Goal: Task Accomplishment & Management: Manage account settings

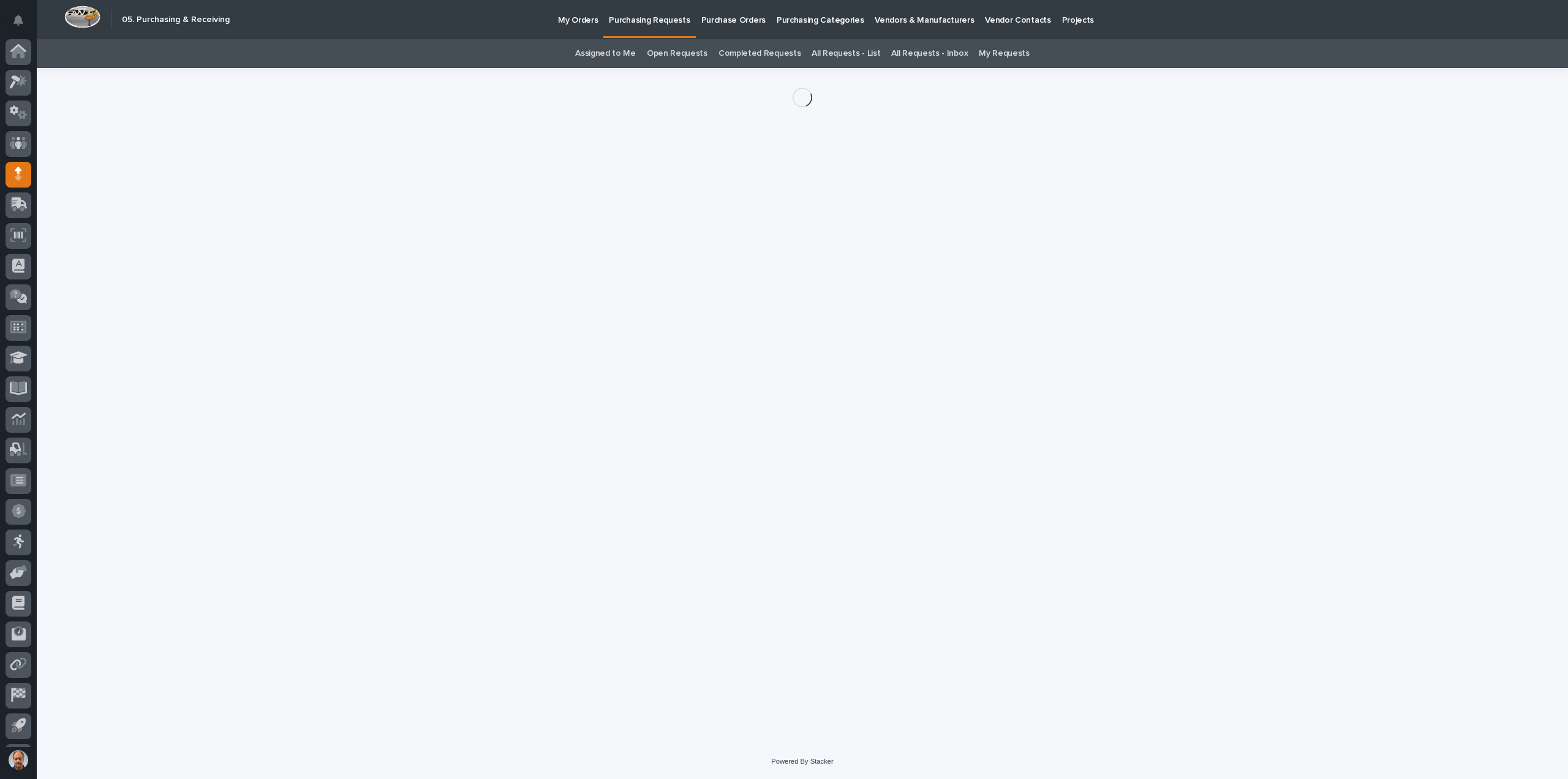
scroll to position [27, 0]
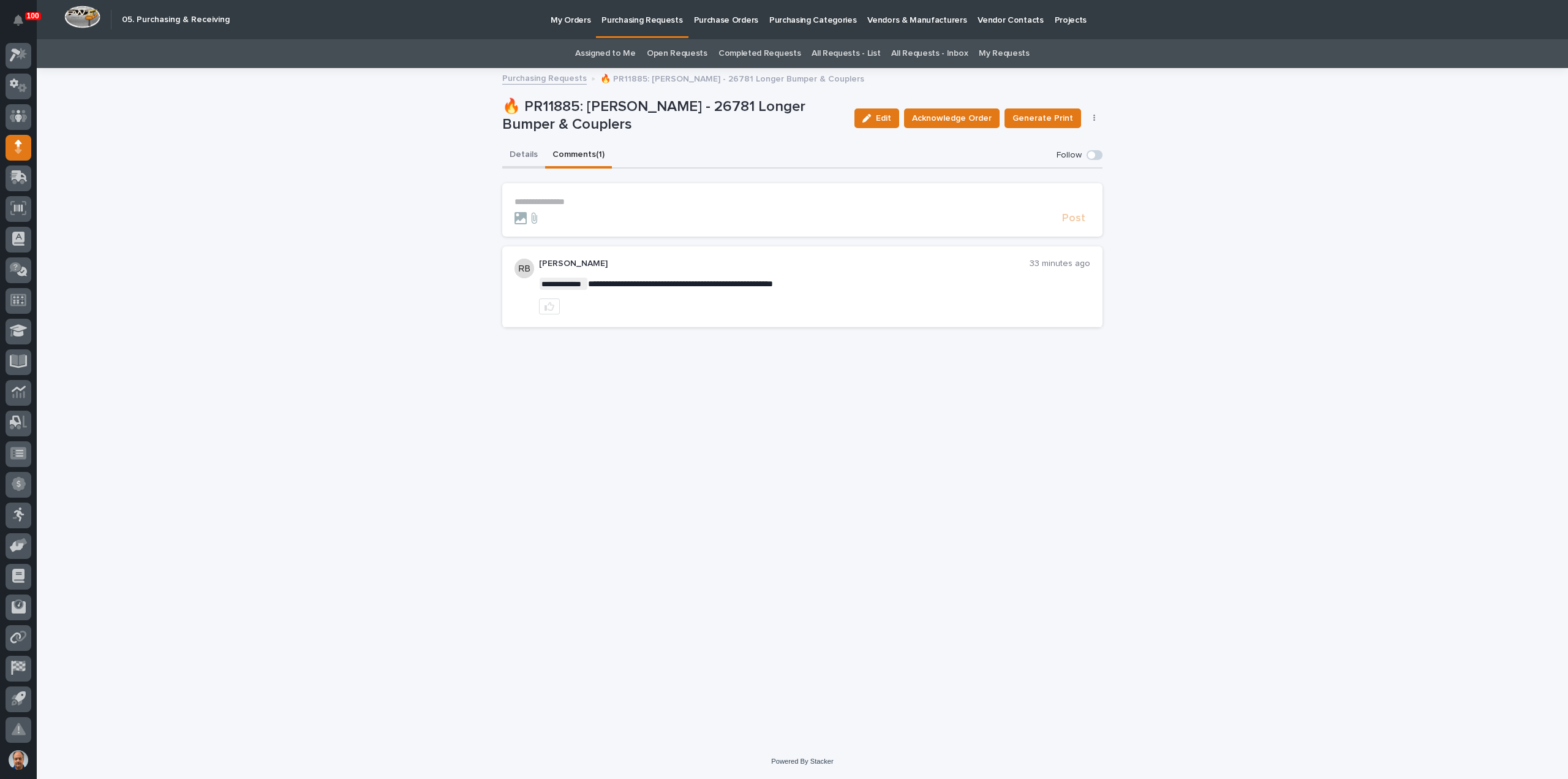
click at [524, 155] on button "Details" at bounding box center [524, 155] width 43 height 25
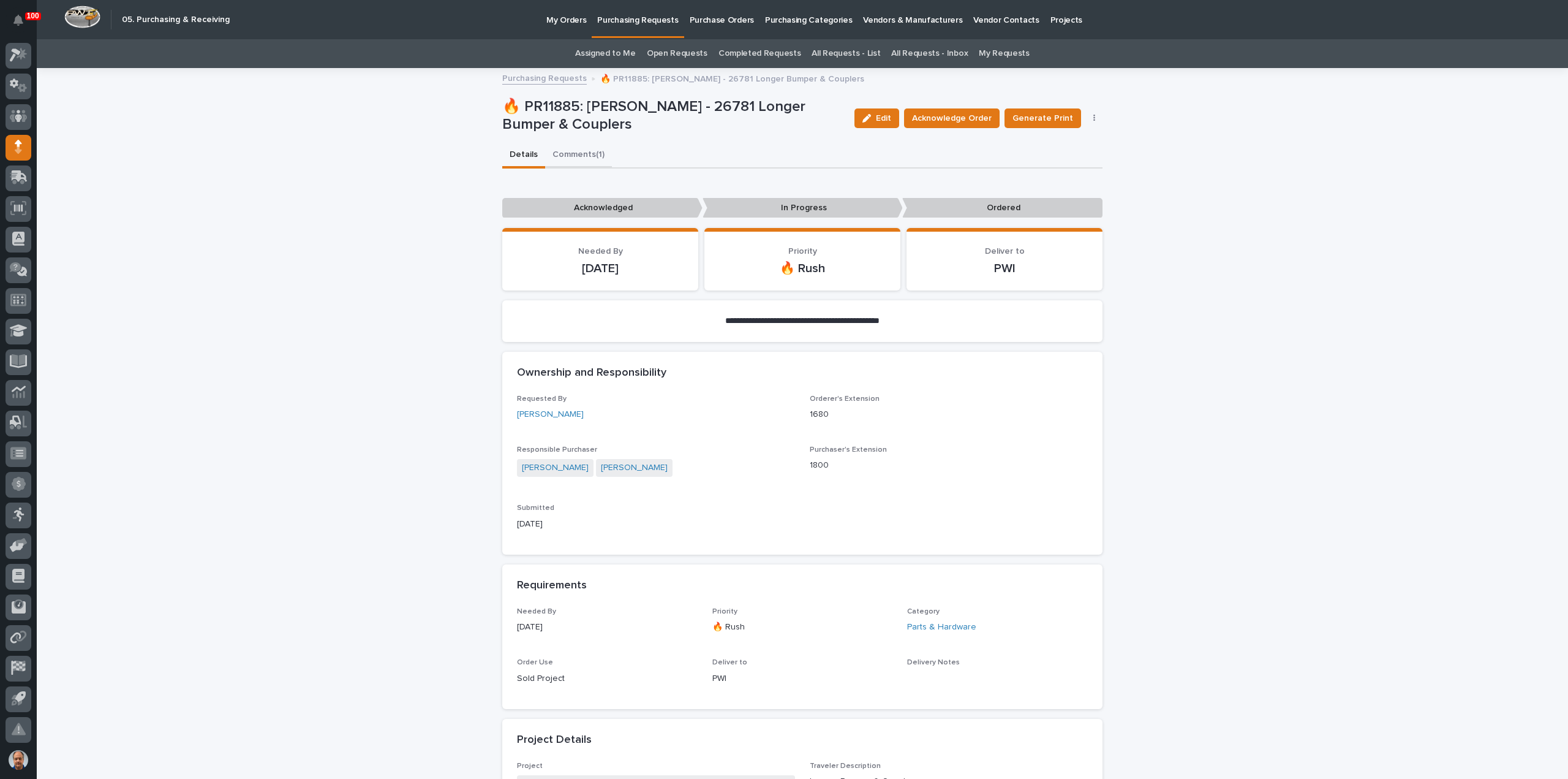
click at [576, 154] on button "Comments (1)" at bounding box center [578, 155] width 67 height 25
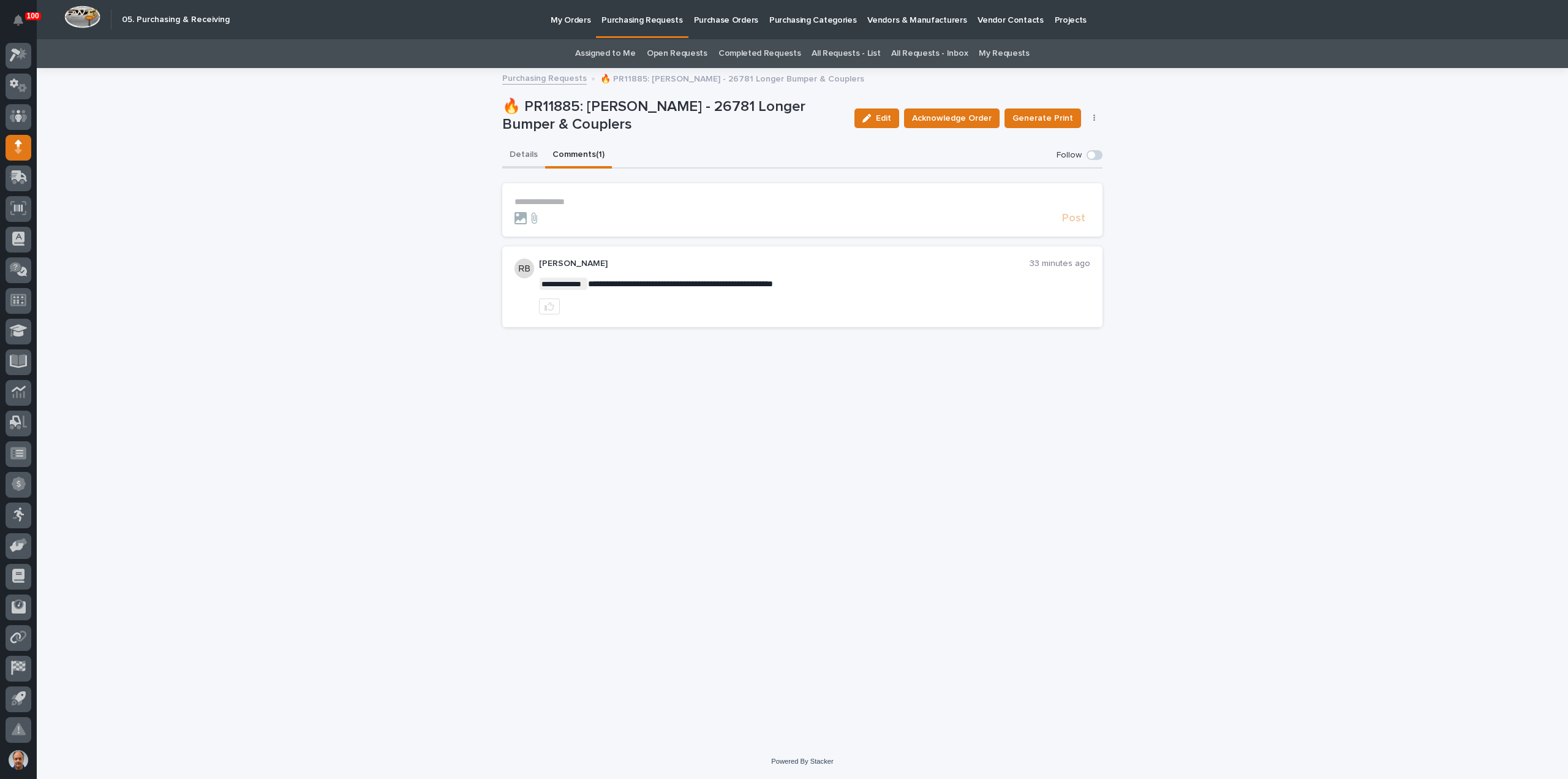
click at [530, 151] on button "Details" at bounding box center [524, 155] width 43 height 25
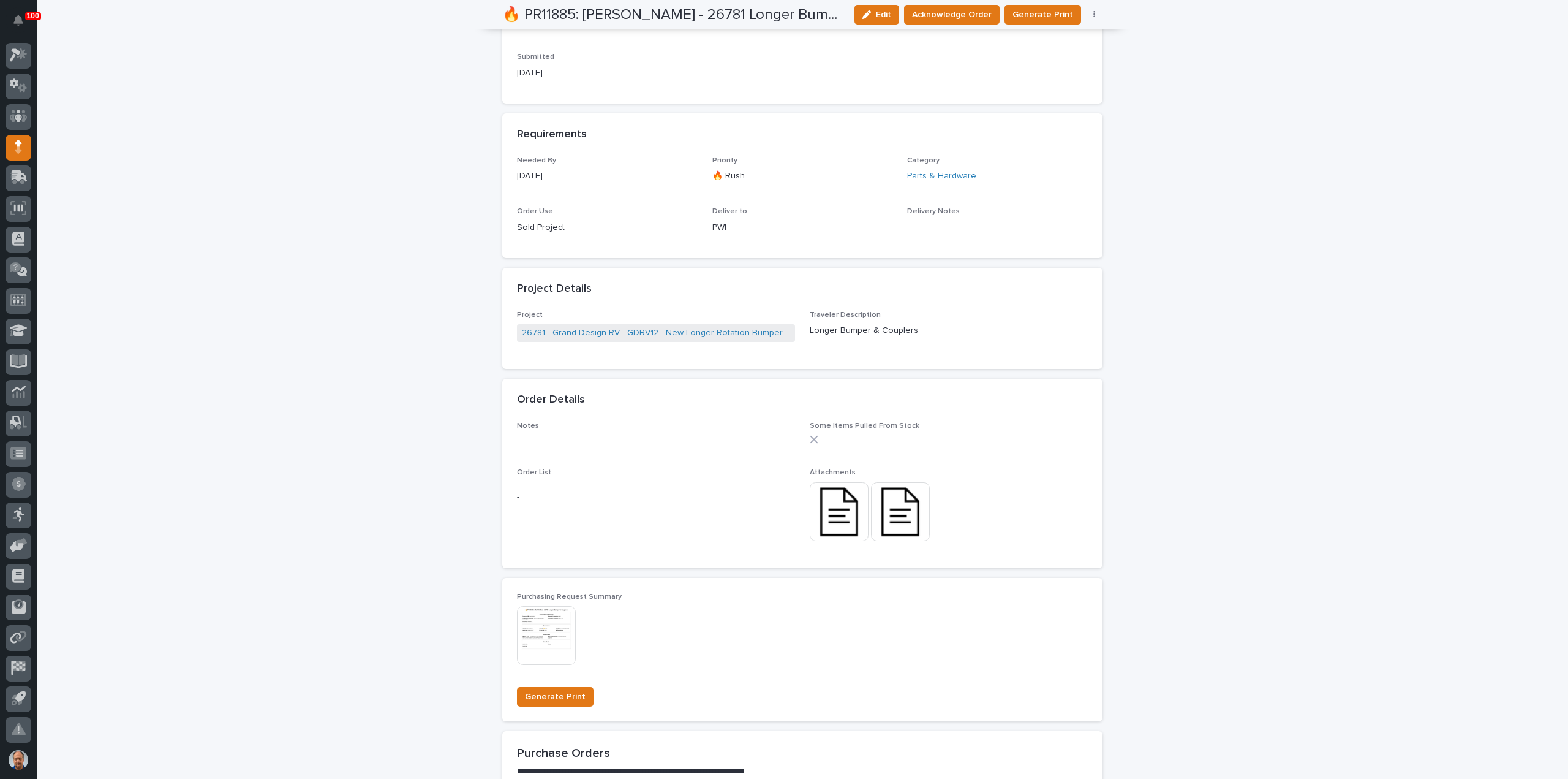
scroll to position [552, 0]
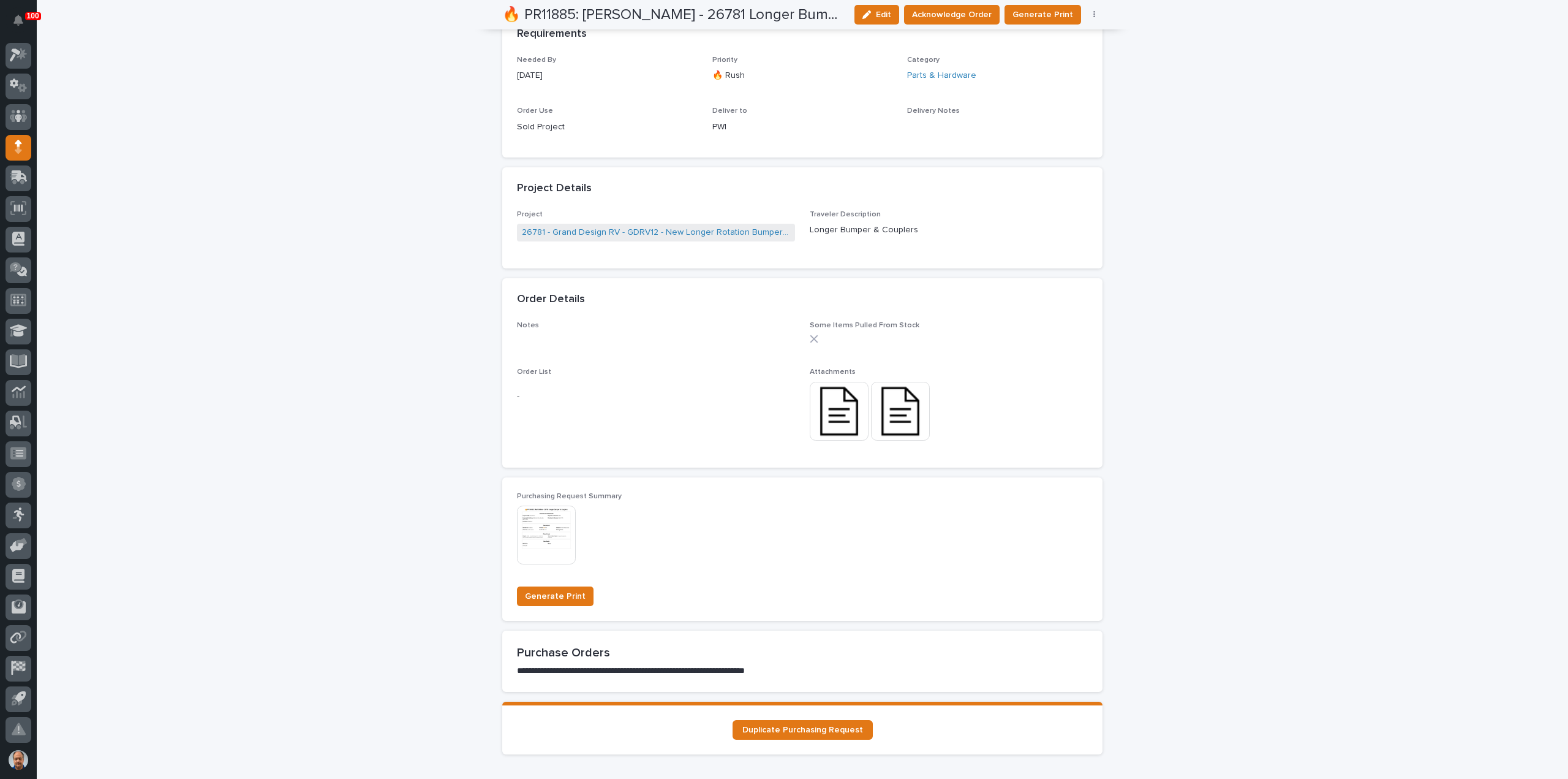
click at [828, 415] on img at bounding box center [840, 411] width 59 height 59
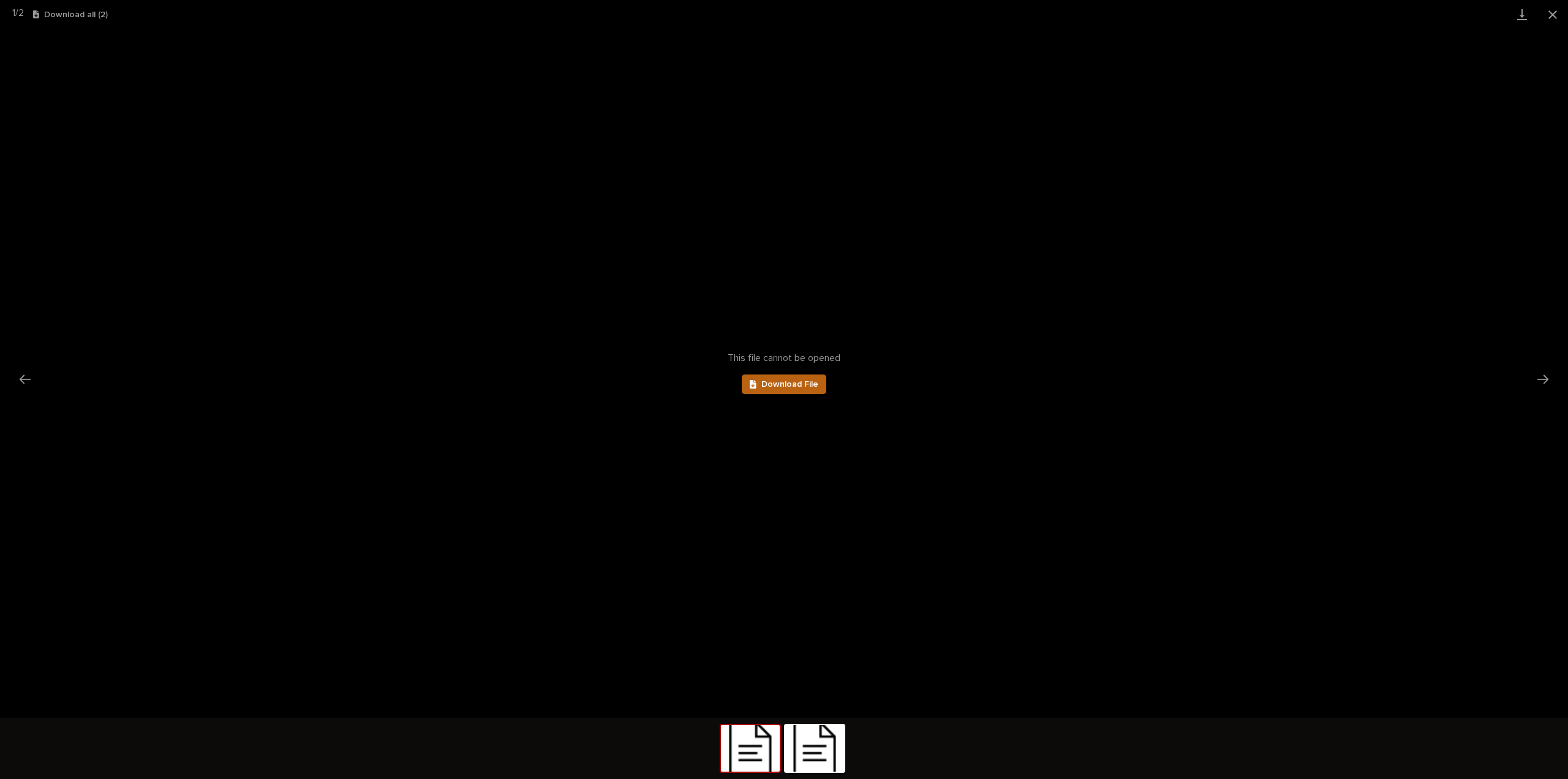
scroll to position [0, 0]
click at [788, 379] on link "Download File" at bounding box center [784, 384] width 84 height 19
click at [1543, 378] on button "Next slide" at bounding box center [1543, 379] width 25 height 24
click at [790, 376] on link "Download File" at bounding box center [784, 384] width 84 height 19
click at [1550, 14] on button "Close gallery" at bounding box center [1553, 14] width 30 height 29
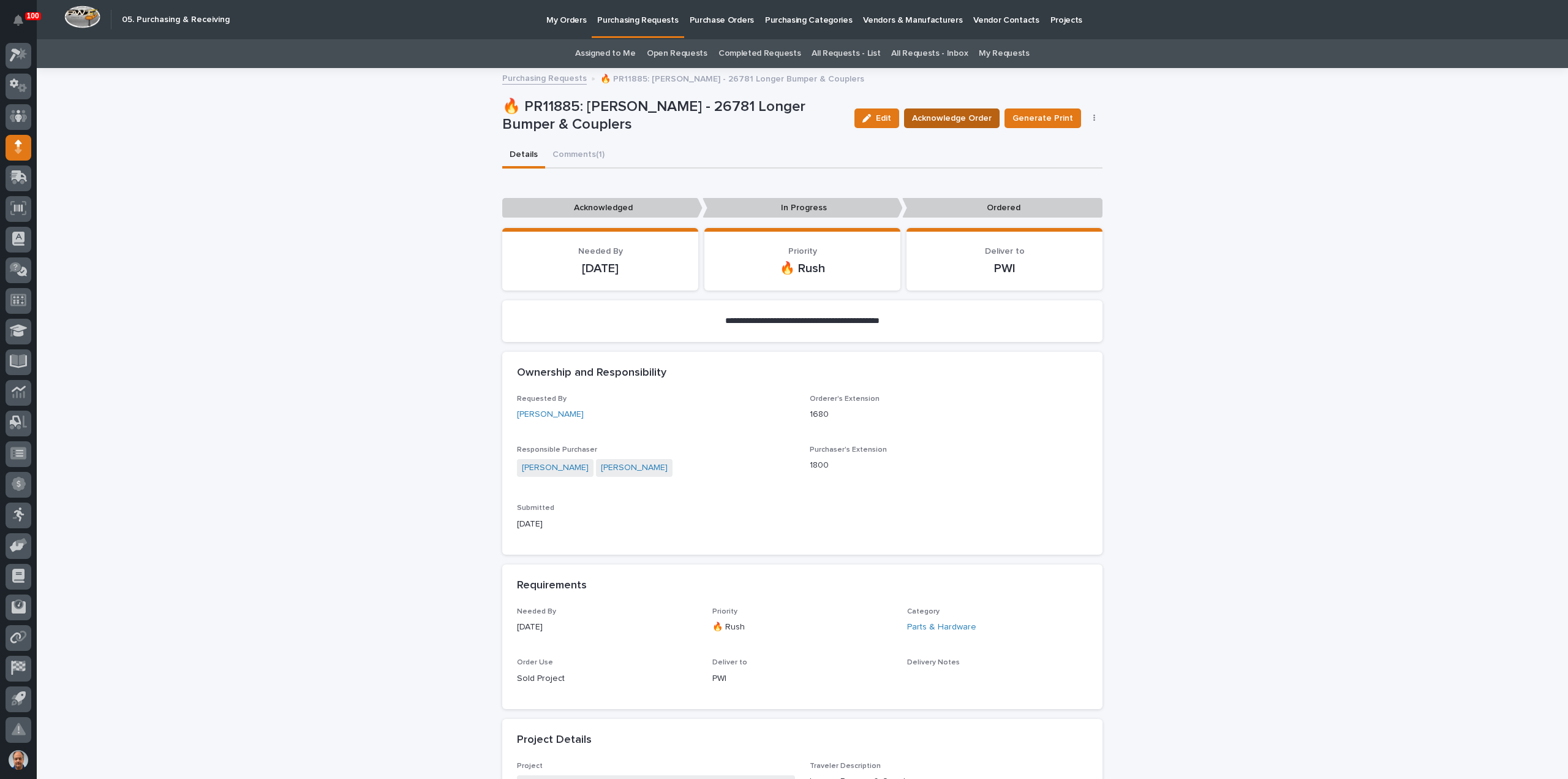
click at [955, 118] on span "Acknowledge Order" at bounding box center [952, 118] width 79 height 13
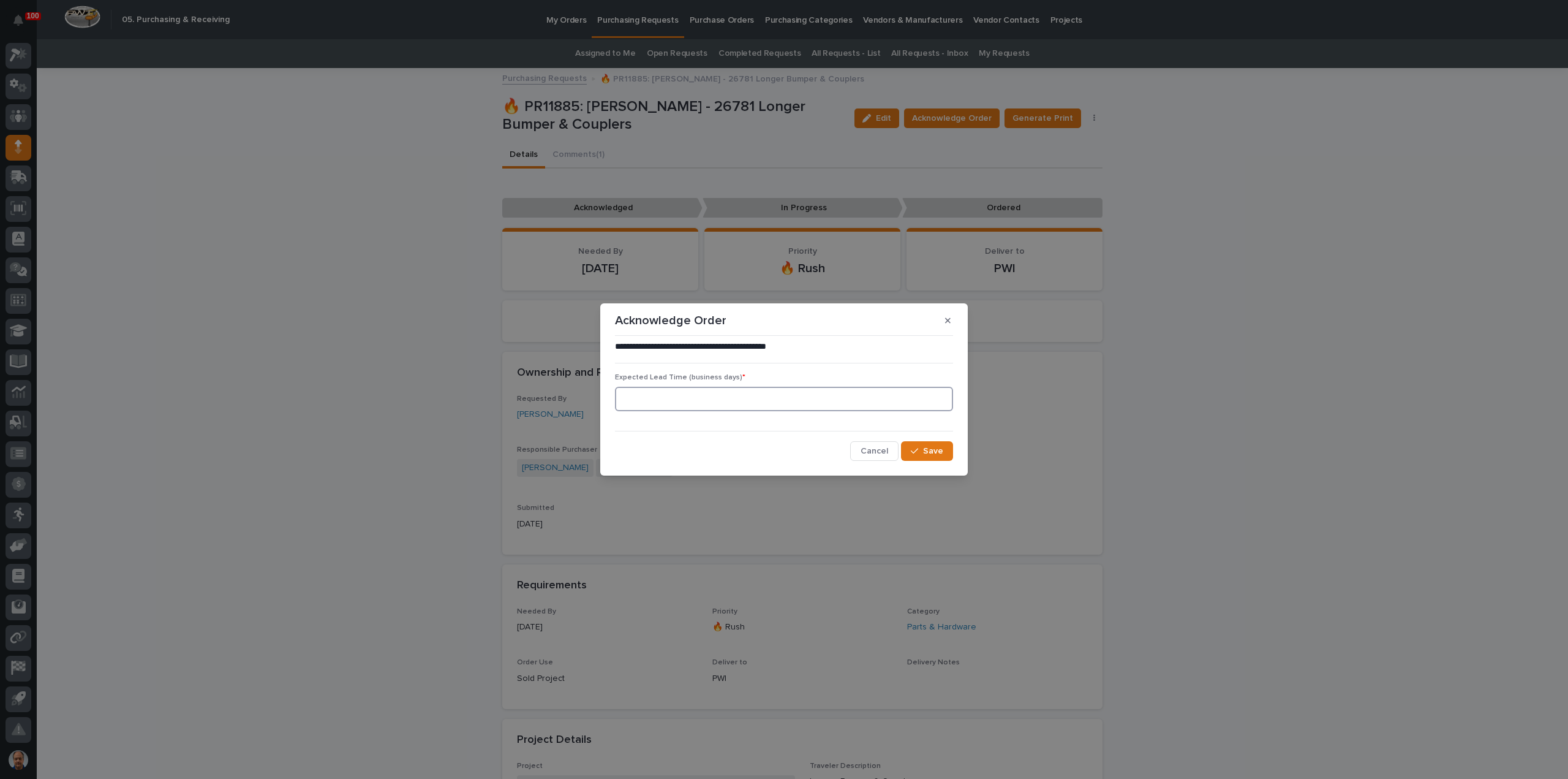
click at [846, 395] on input at bounding box center [784, 399] width 338 height 25
type input "0"
click at [935, 450] on span "Save" at bounding box center [934, 451] width 20 height 8
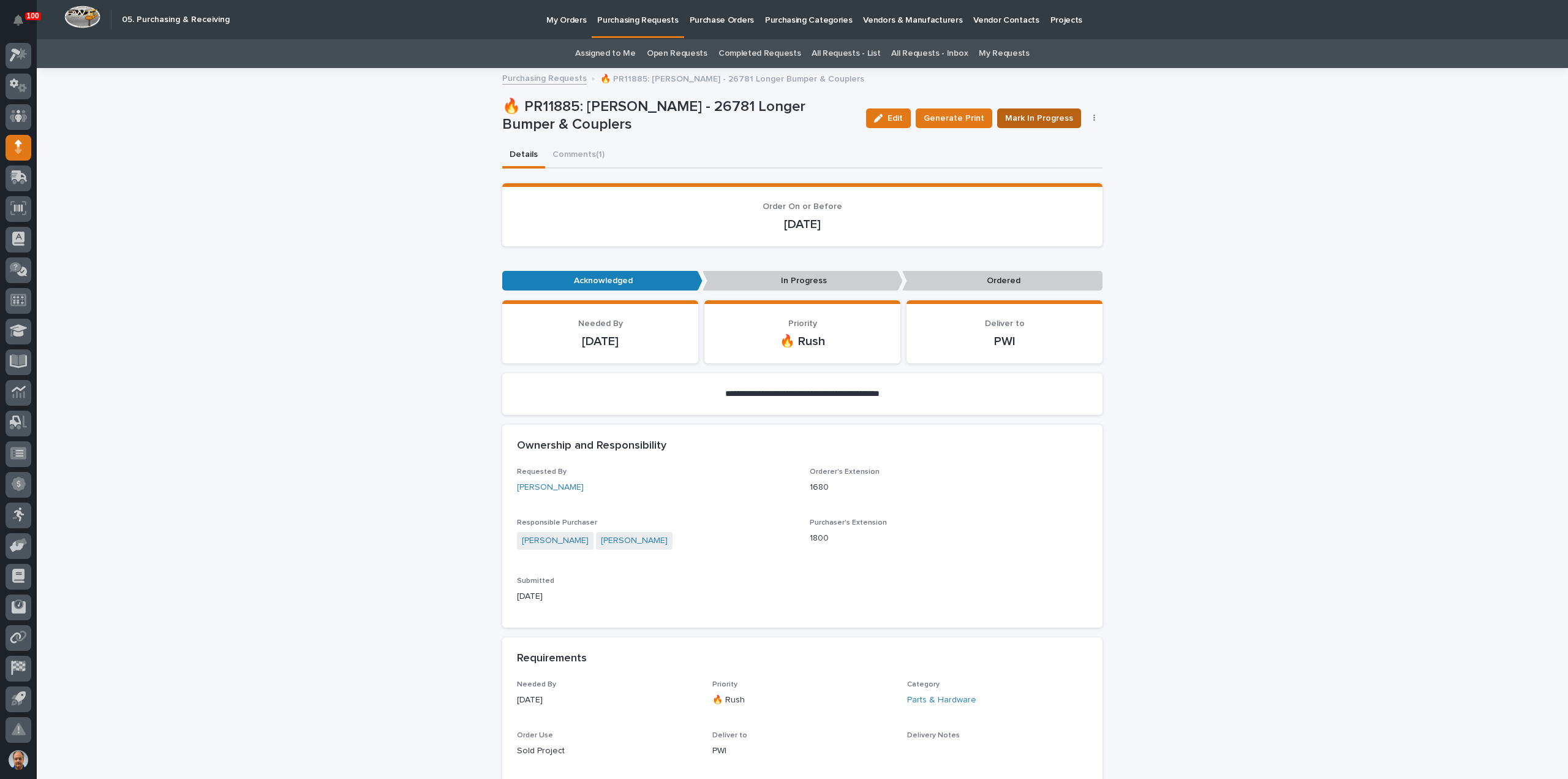
click at [1035, 116] on span "Mark In Progress" at bounding box center [1039, 118] width 68 height 13
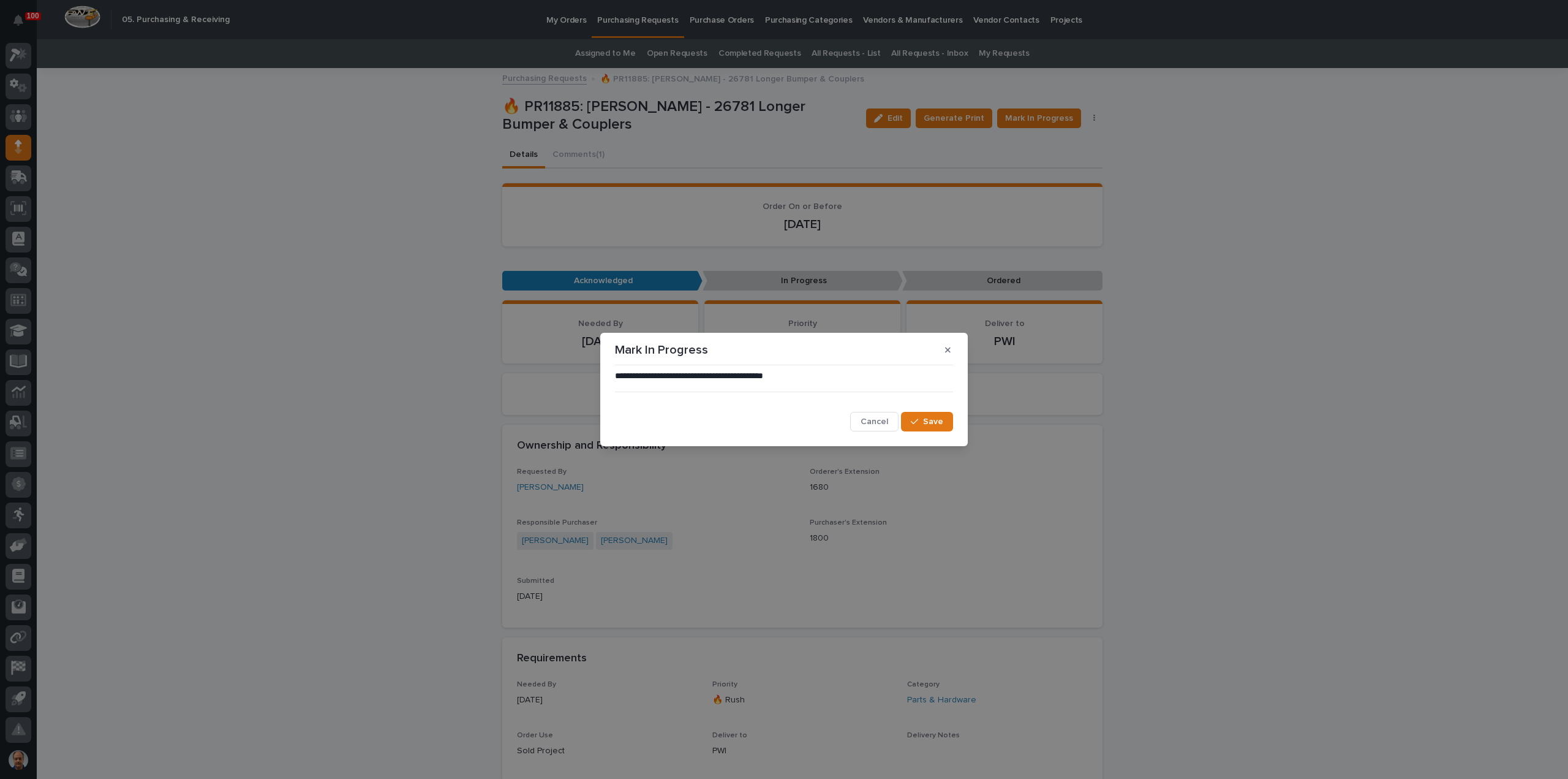
drag, startPoint x: 934, startPoint y: 417, endPoint x: 961, endPoint y: 400, distance: 31.9
click at [933, 417] on span "Save" at bounding box center [934, 422] width 20 height 8
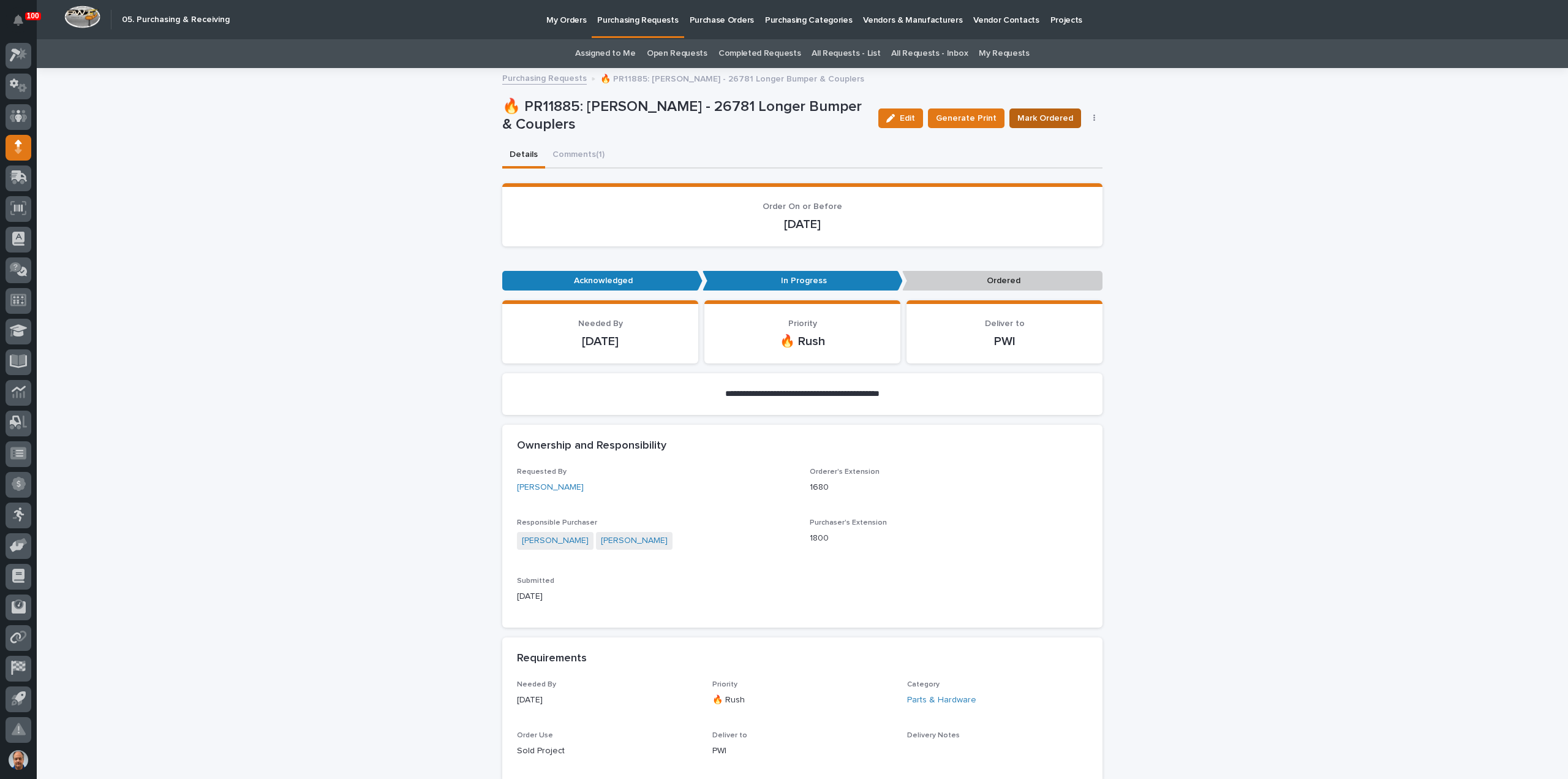
click at [1053, 116] on span "Mark Ordered" at bounding box center [1045, 118] width 56 height 13
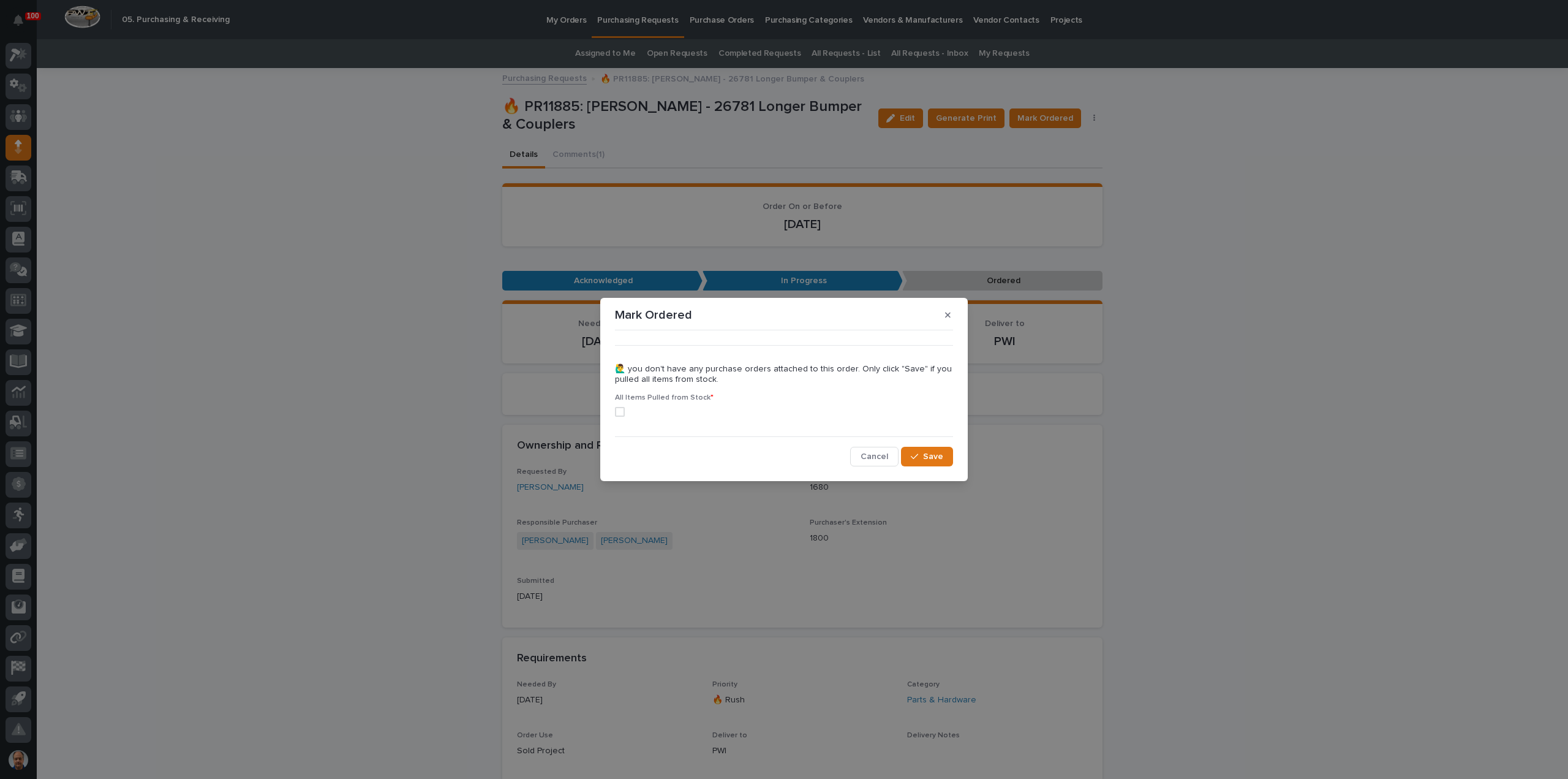
click at [618, 412] on span at bounding box center [620, 411] width 10 height 10
click at [921, 451] on button "Save" at bounding box center [928, 456] width 52 height 19
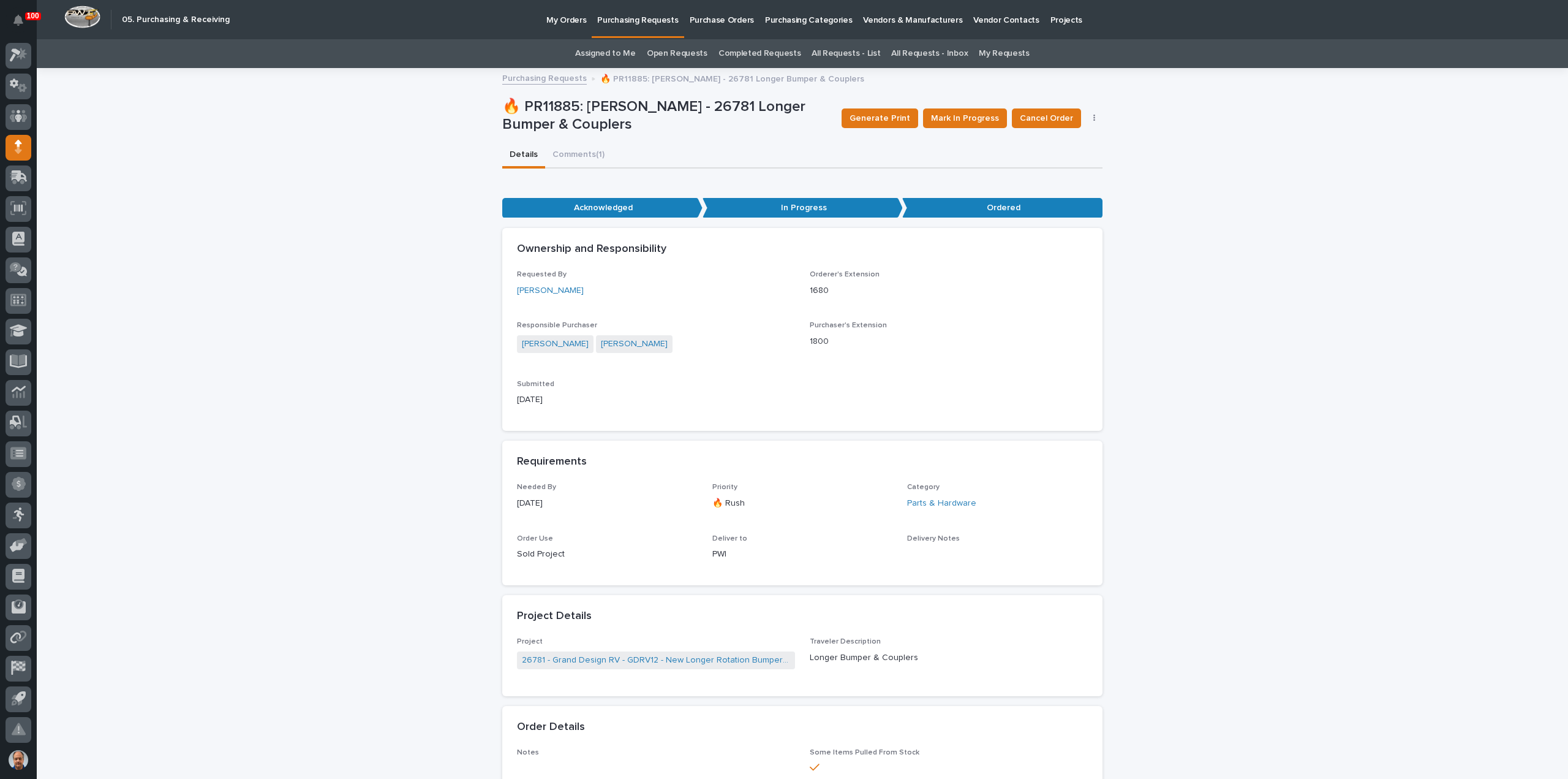
click at [621, 21] on p "Purchasing Requests" at bounding box center [638, 13] width 81 height 25
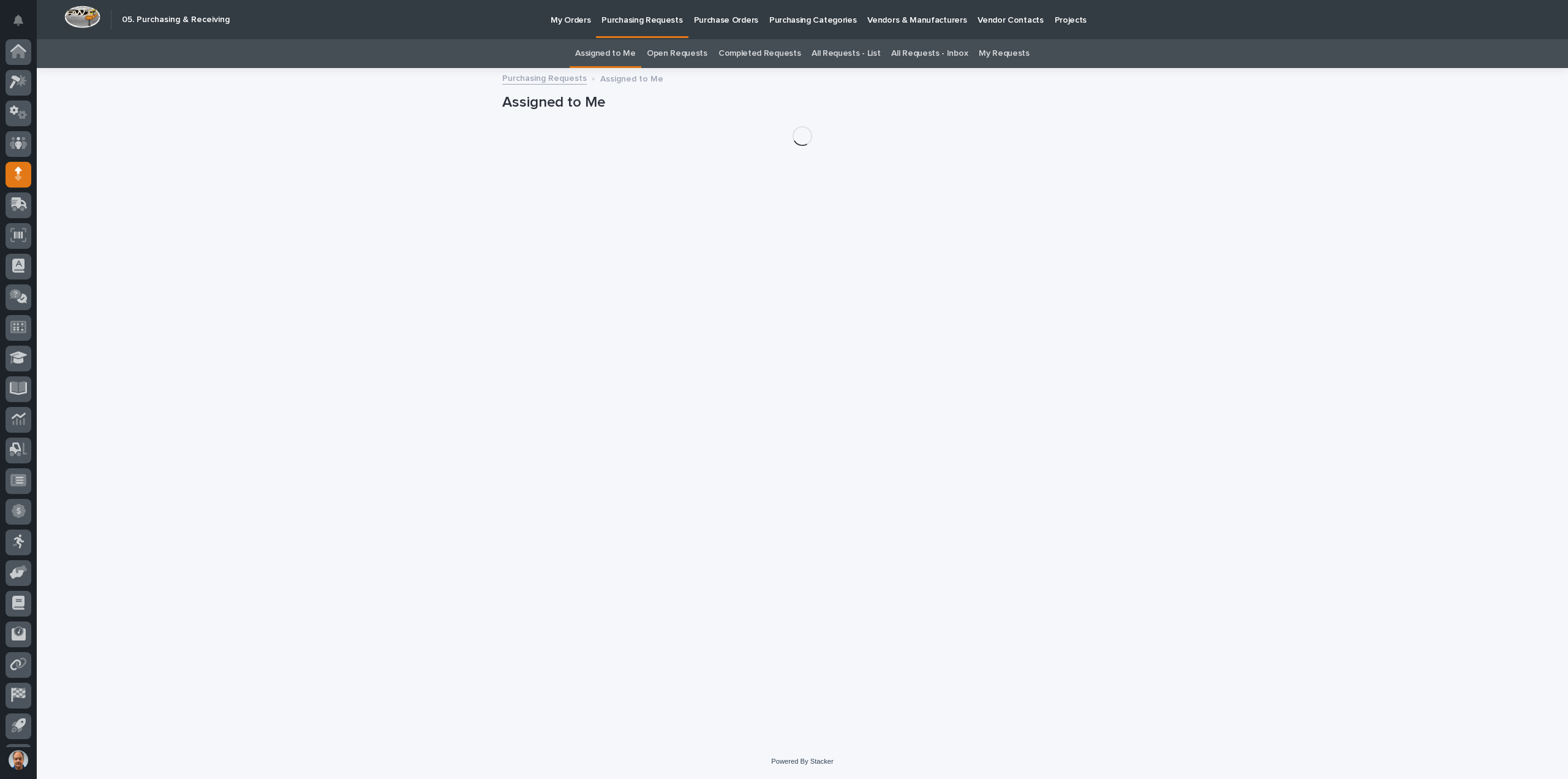
scroll to position [27, 0]
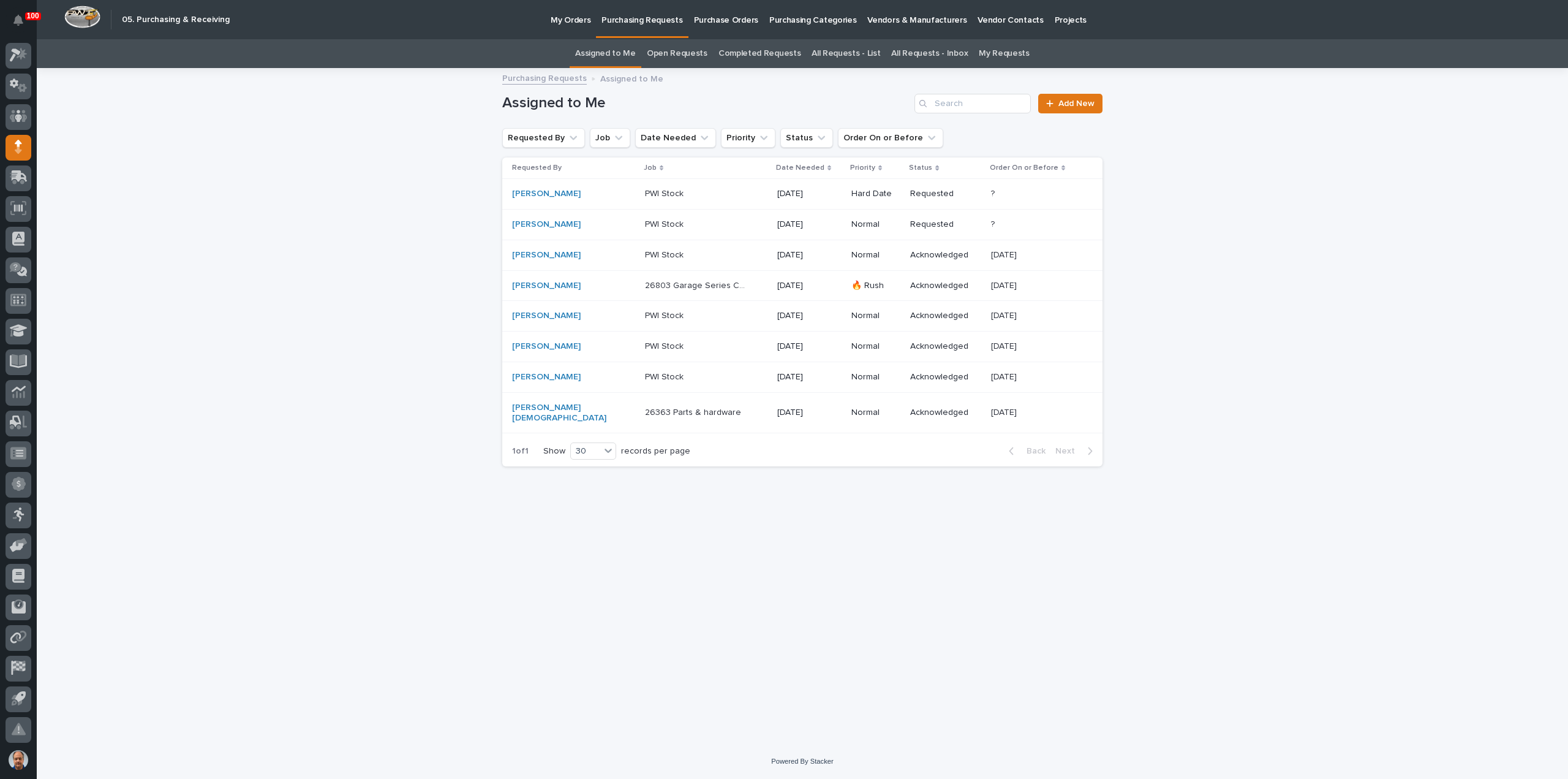
click at [680, 286] on p "26803 Garage Series Crane" at bounding box center [698, 284] width 105 height 13
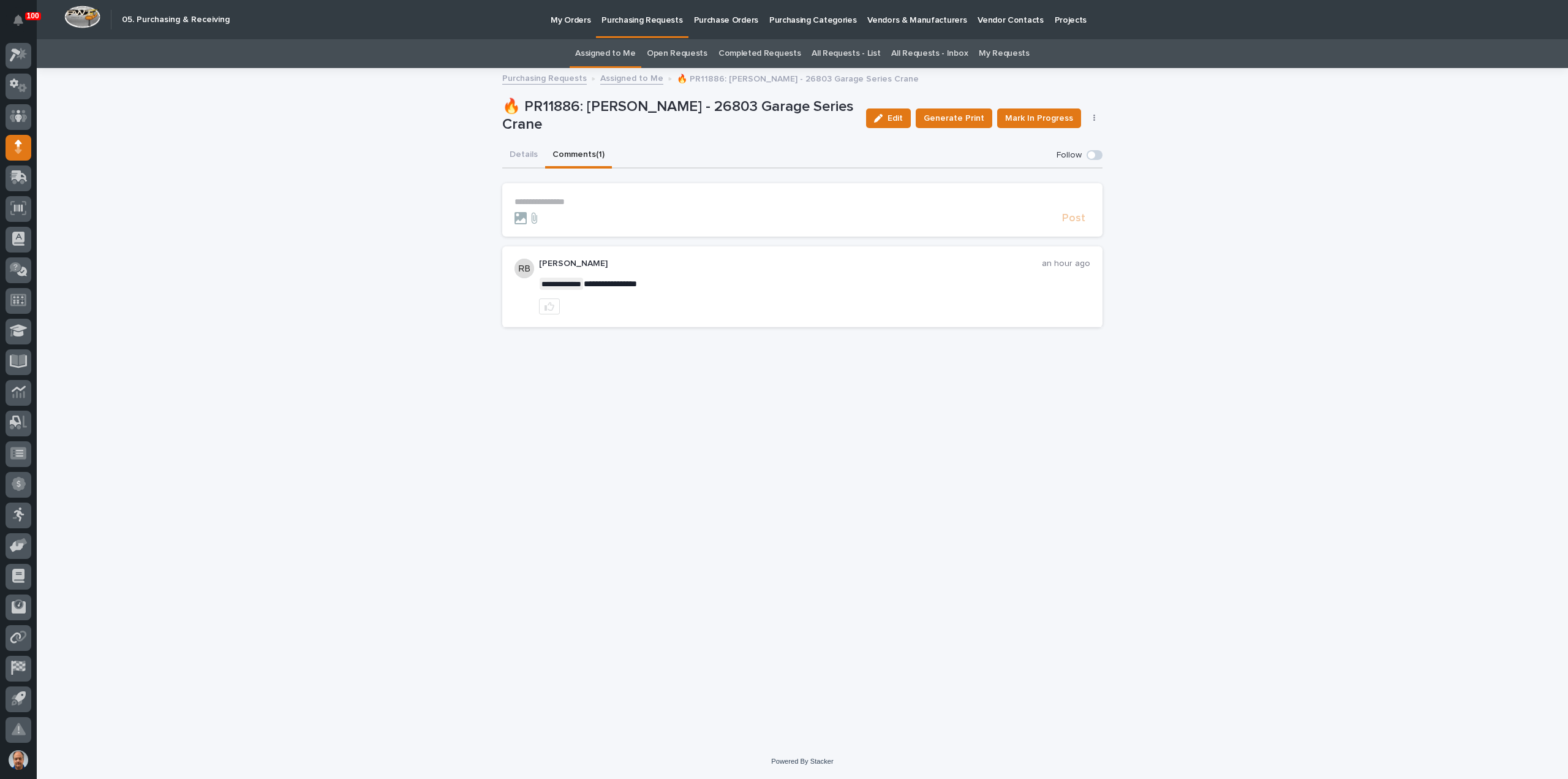
click at [574, 154] on button "Comments (1)" at bounding box center [578, 155] width 67 height 25
click at [531, 153] on button "Details" at bounding box center [524, 155] width 43 height 25
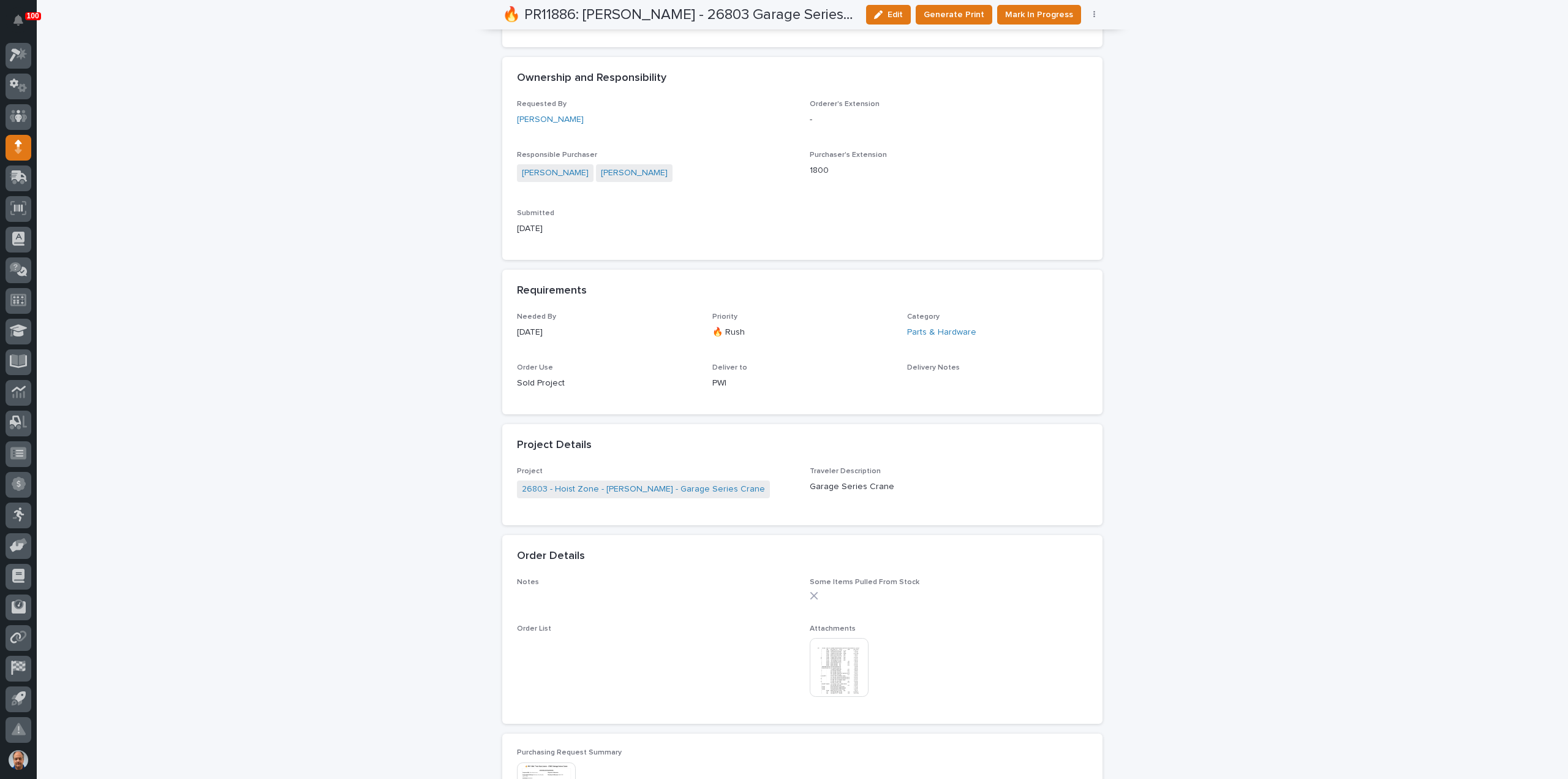
scroll to position [552, 0]
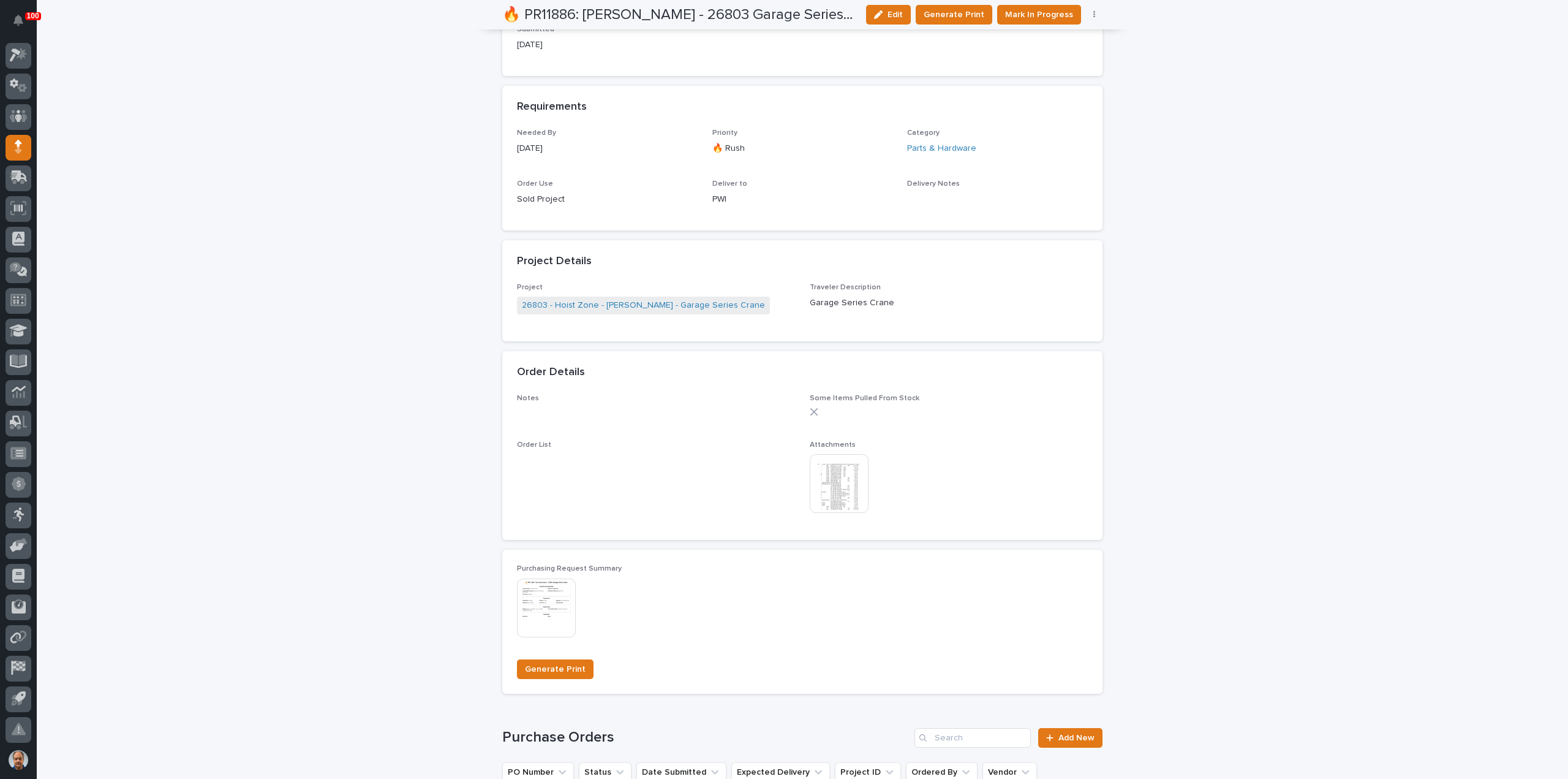
click at [837, 477] on img at bounding box center [840, 483] width 59 height 59
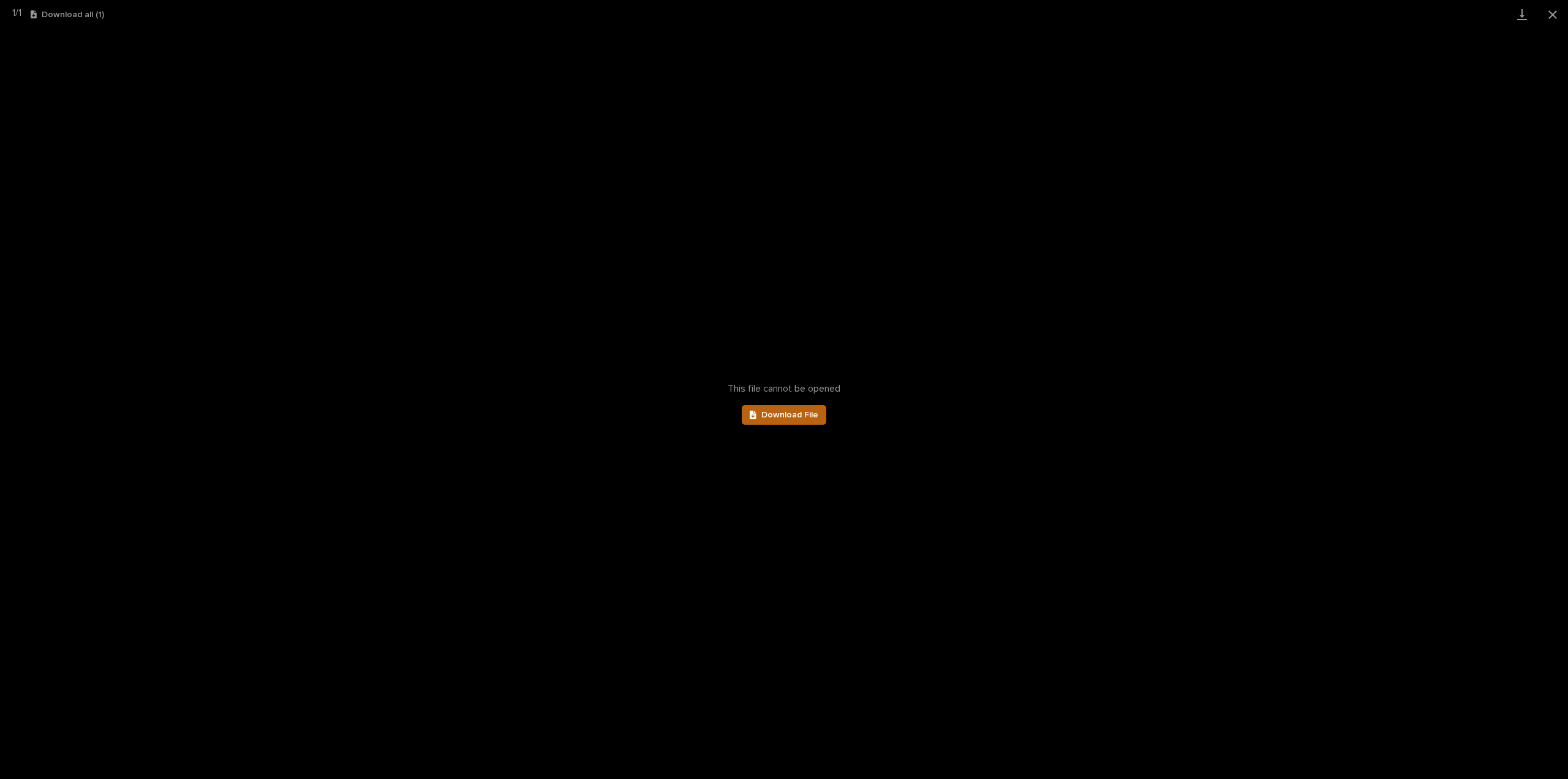
click at [776, 413] on span "Download File" at bounding box center [789, 415] width 57 height 8
click at [1552, 10] on button "Close gallery" at bounding box center [1553, 14] width 30 height 29
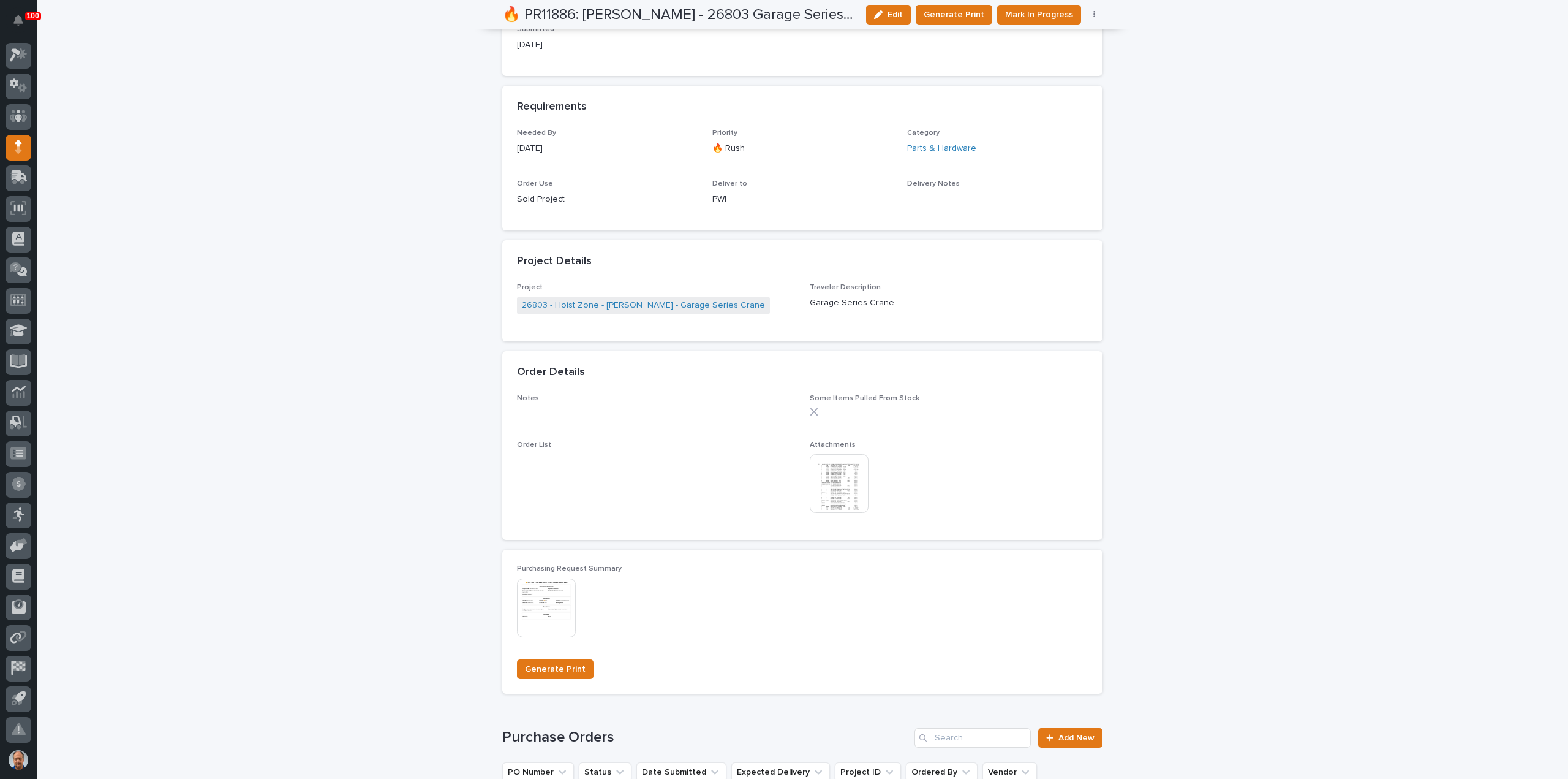
click at [830, 475] on img at bounding box center [840, 483] width 59 height 59
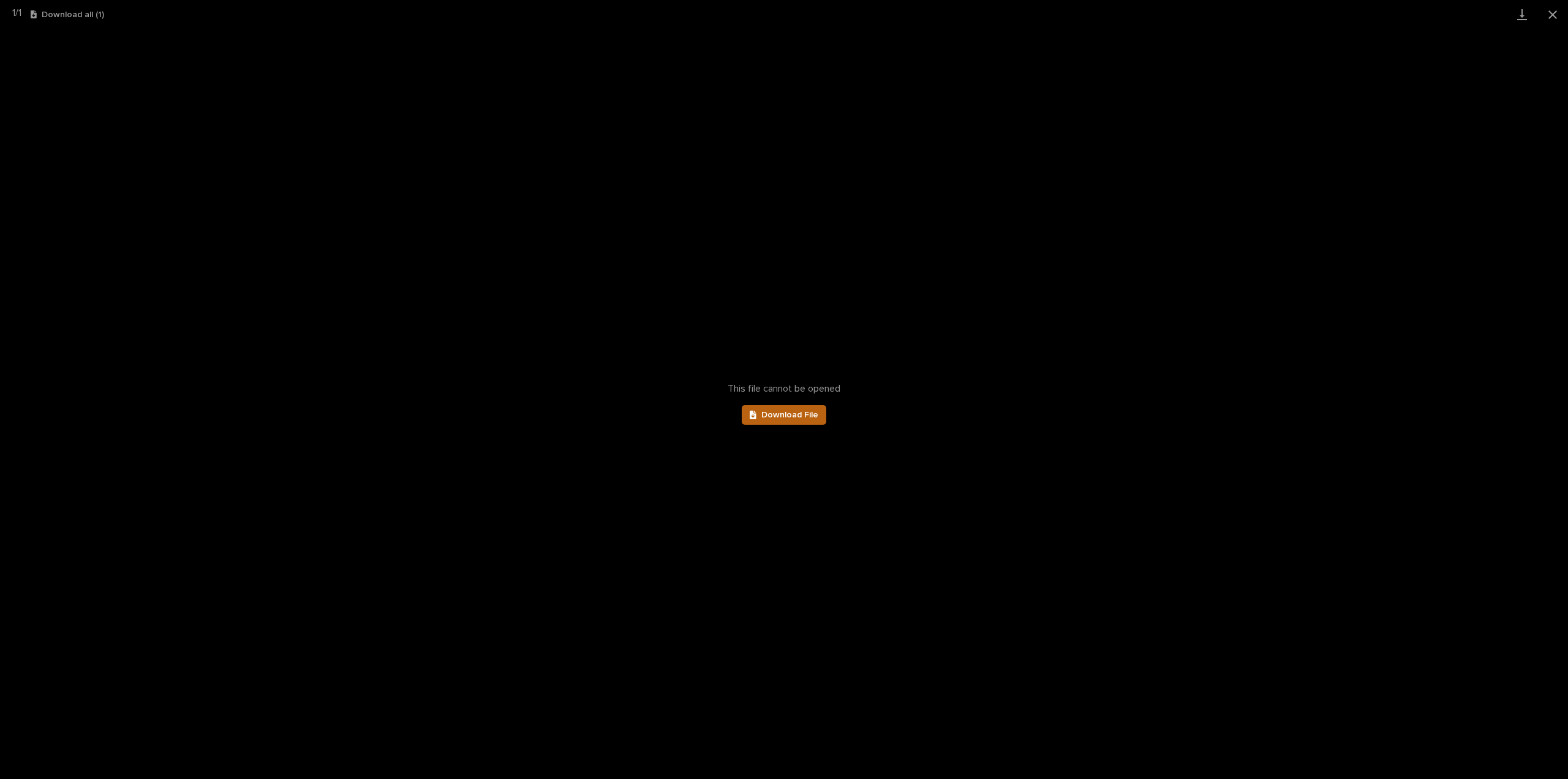
click at [802, 416] on span "Download File" at bounding box center [789, 415] width 57 height 8
click at [1554, 14] on button "Close gallery" at bounding box center [1553, 14] width 30 height 29
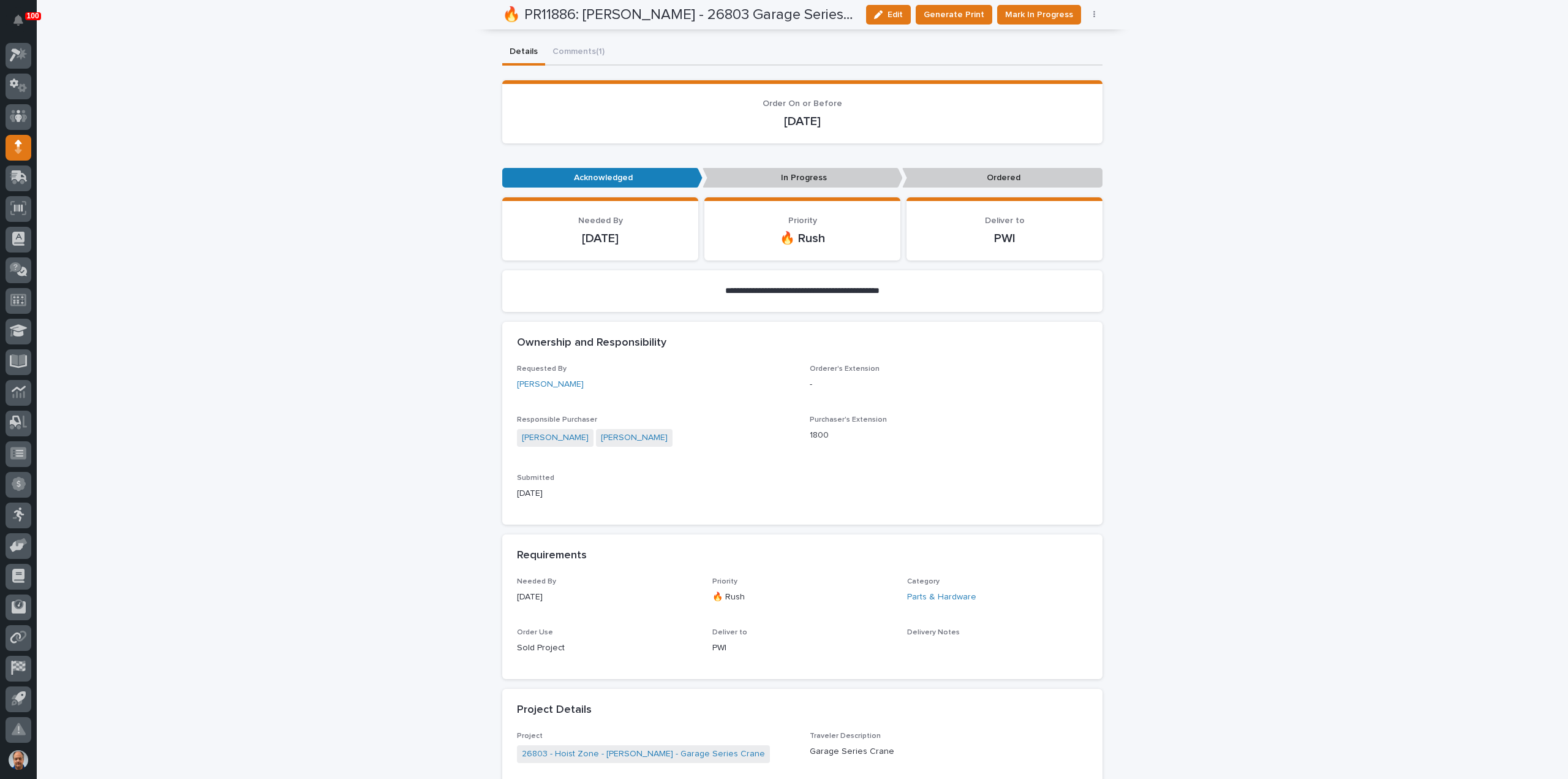
scroll to position [62, 0]
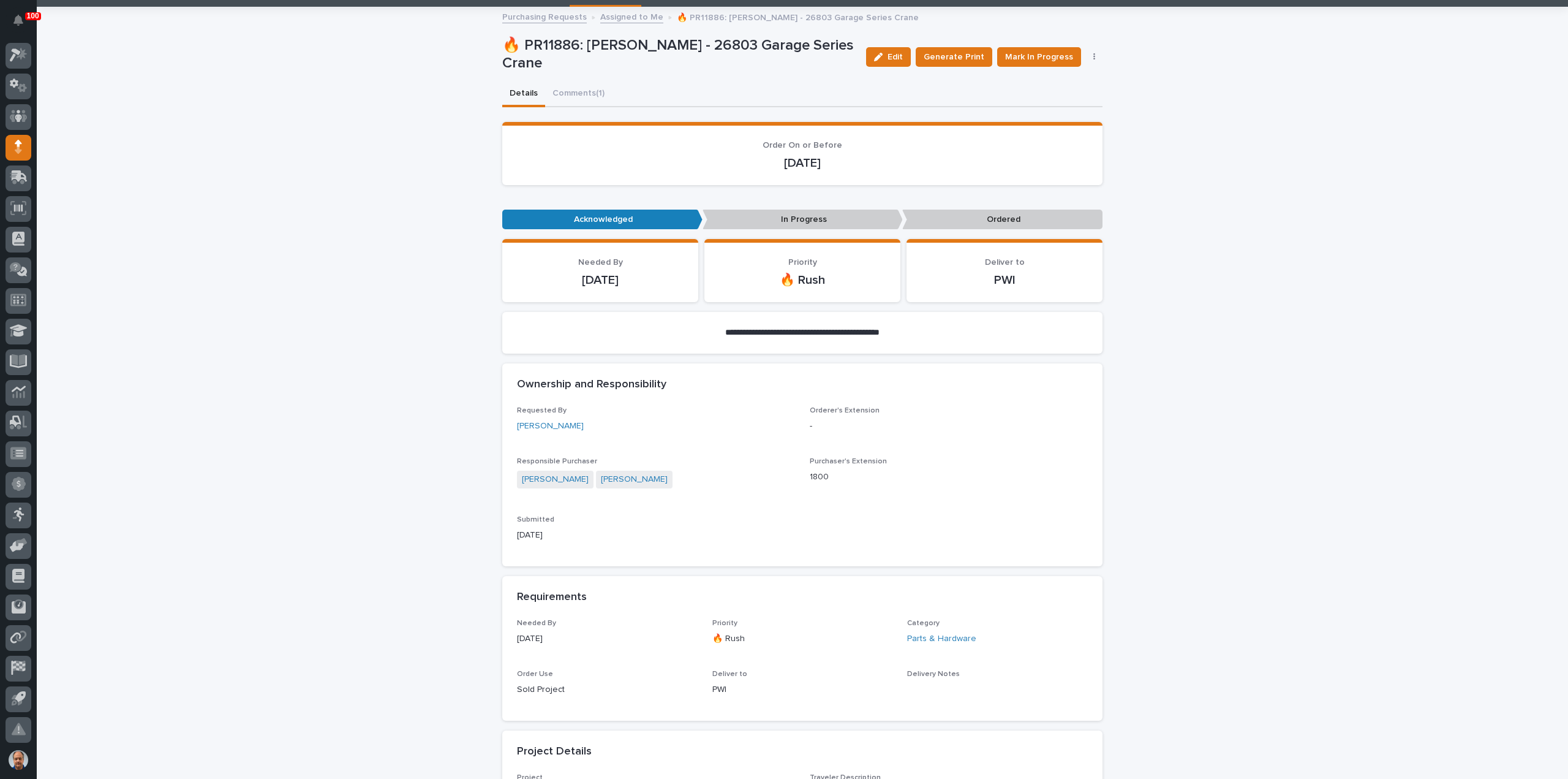
click at [727, 485] on div "[PERSON_NAME] [PERSON_NAME]" at bounding box center [656, 481] width 278 height 20
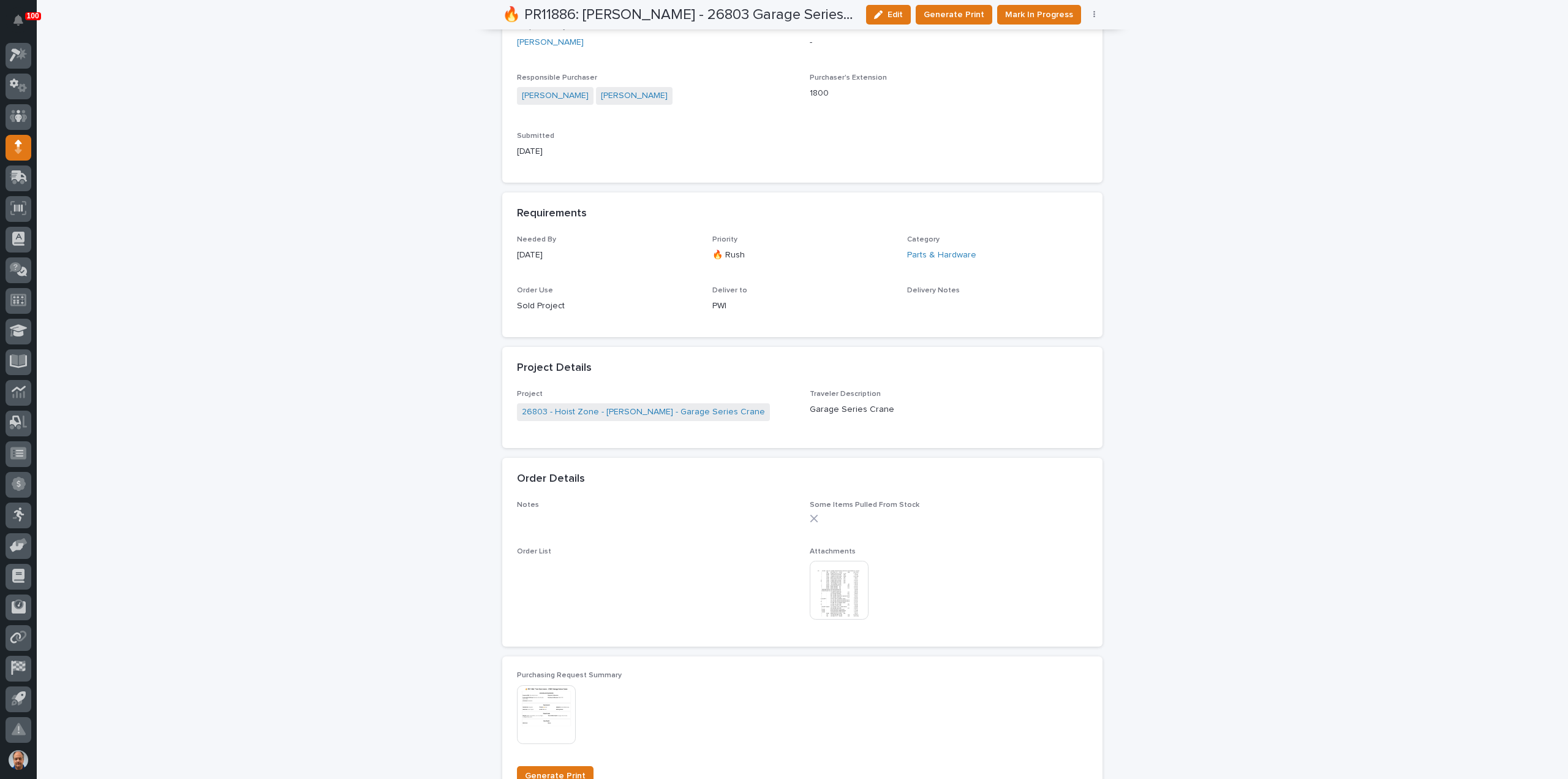
scroll to position [429, 0]
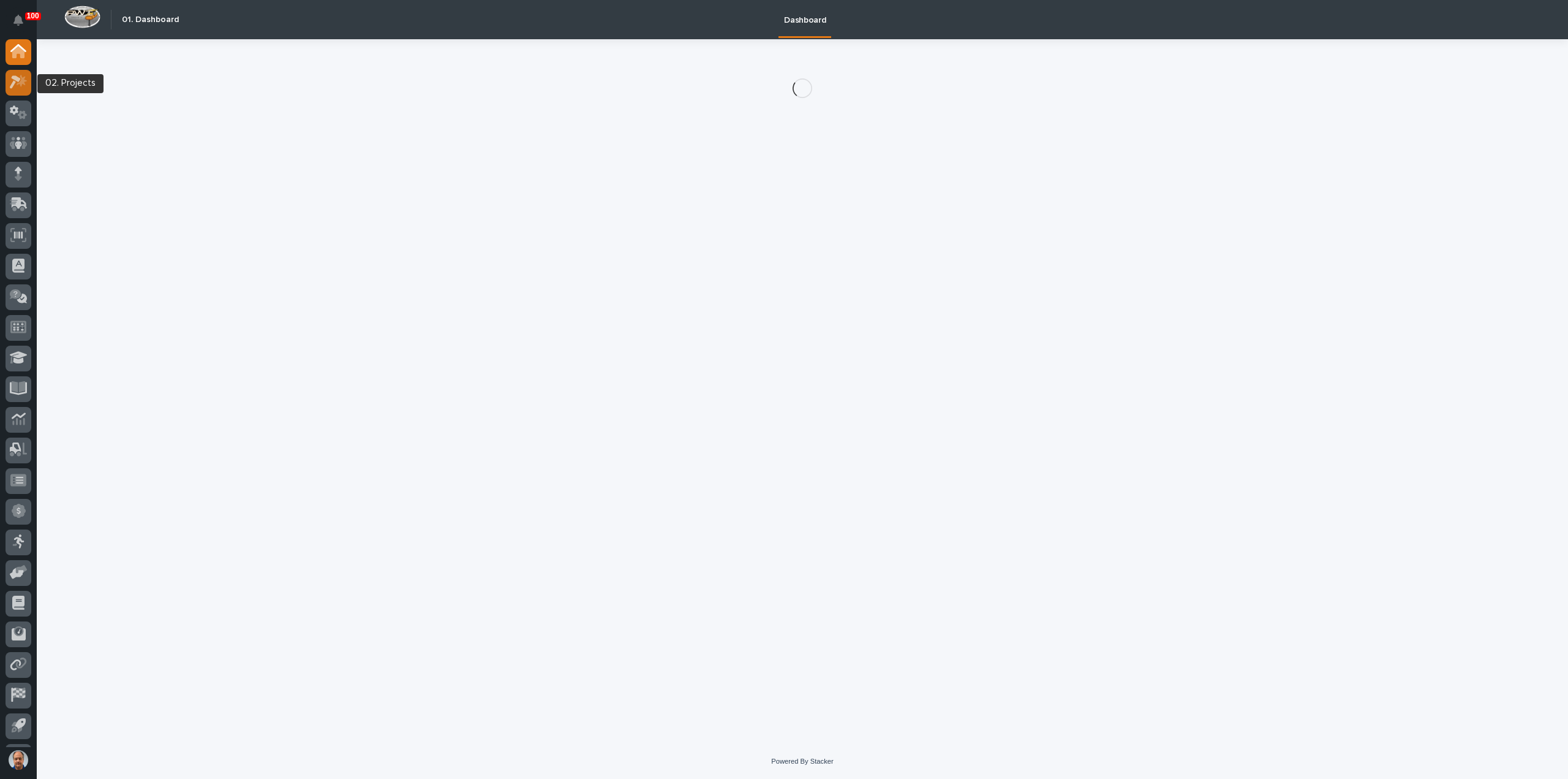
click at [16, 78] on icon at bounding box center [15, 83] width 11 height 14
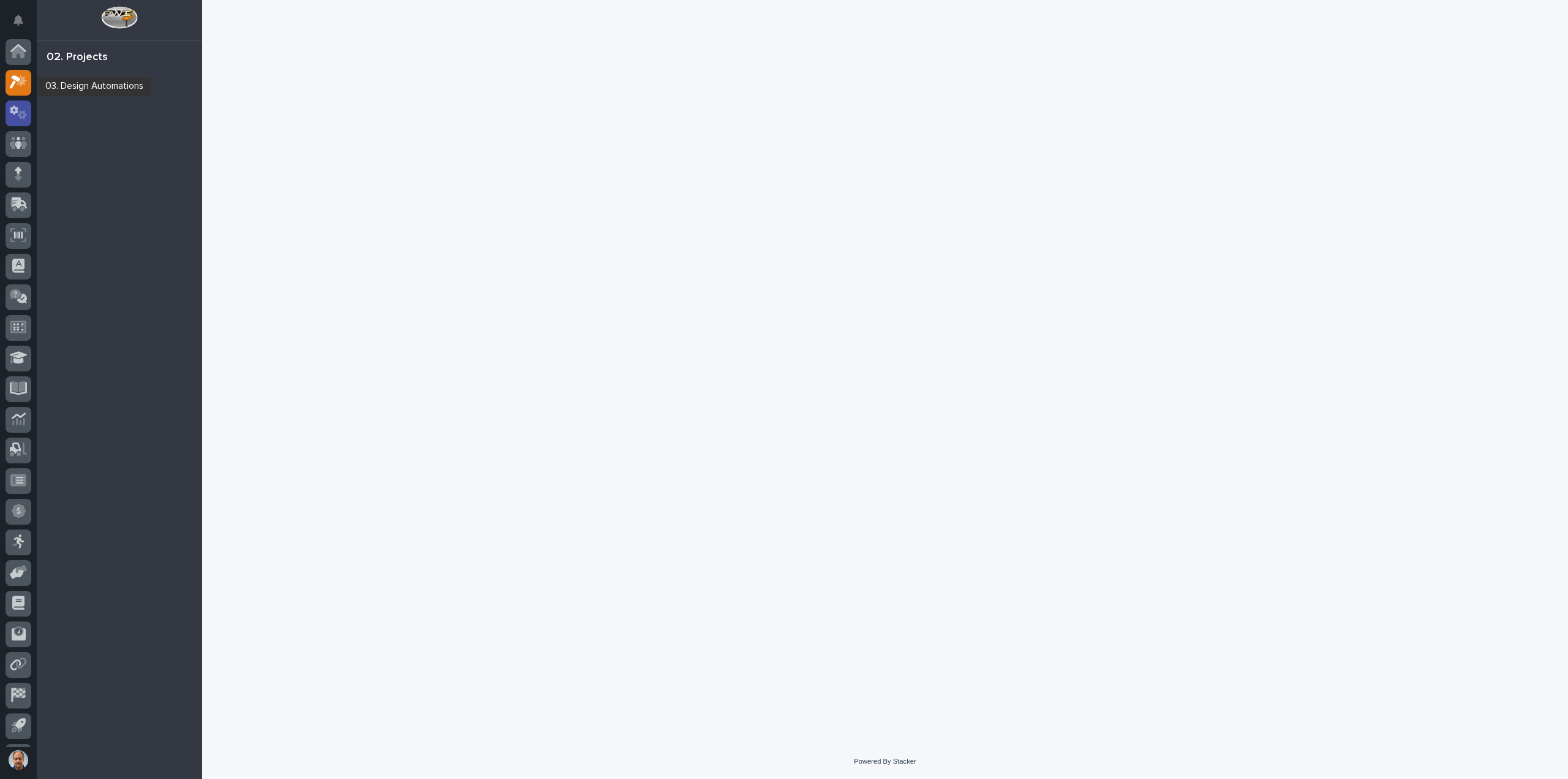
scroll to position [27, 0]
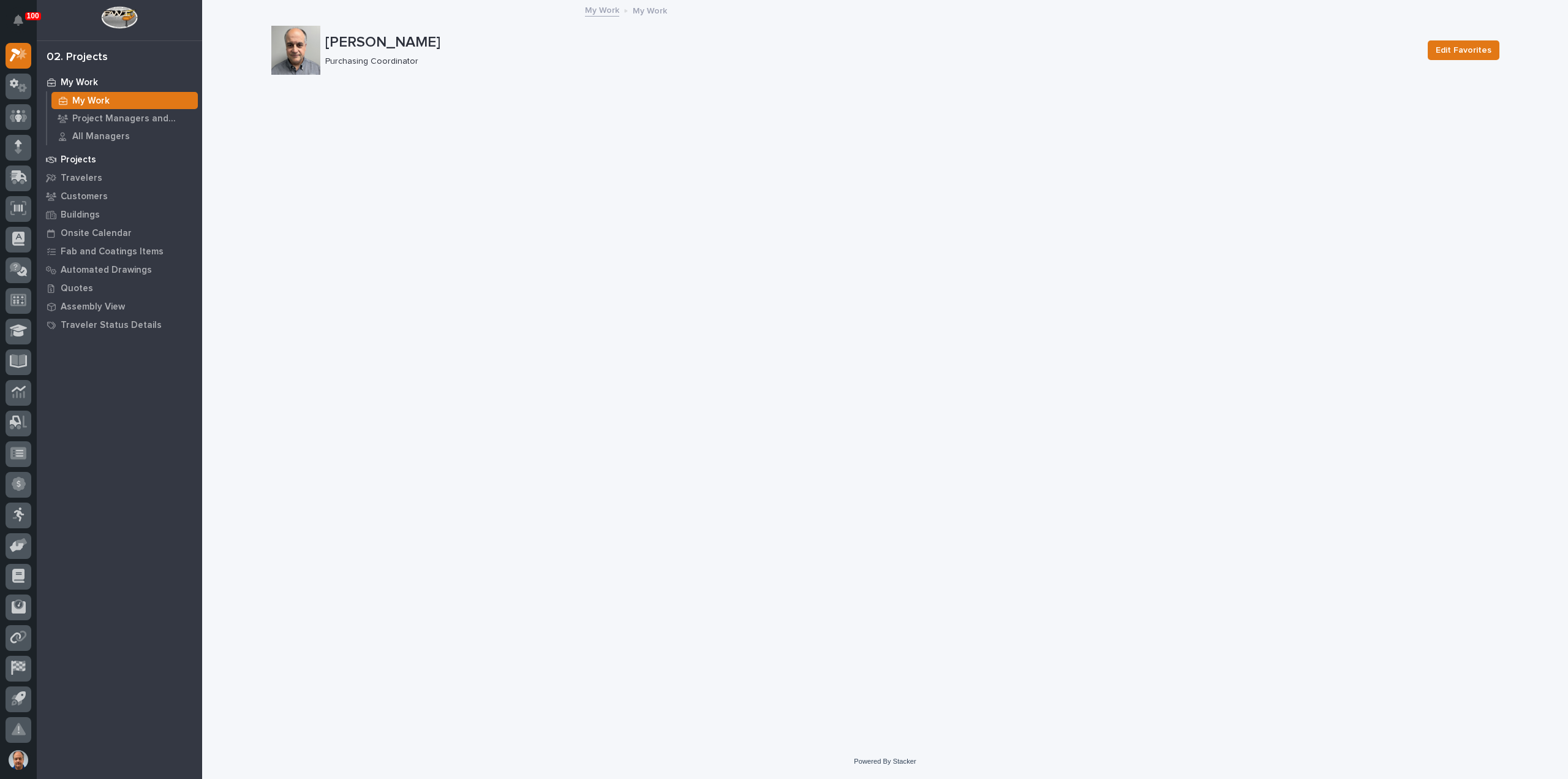
click at [77, 155] on p "Projects" at bounding box center [79, 160] width 35 height 11
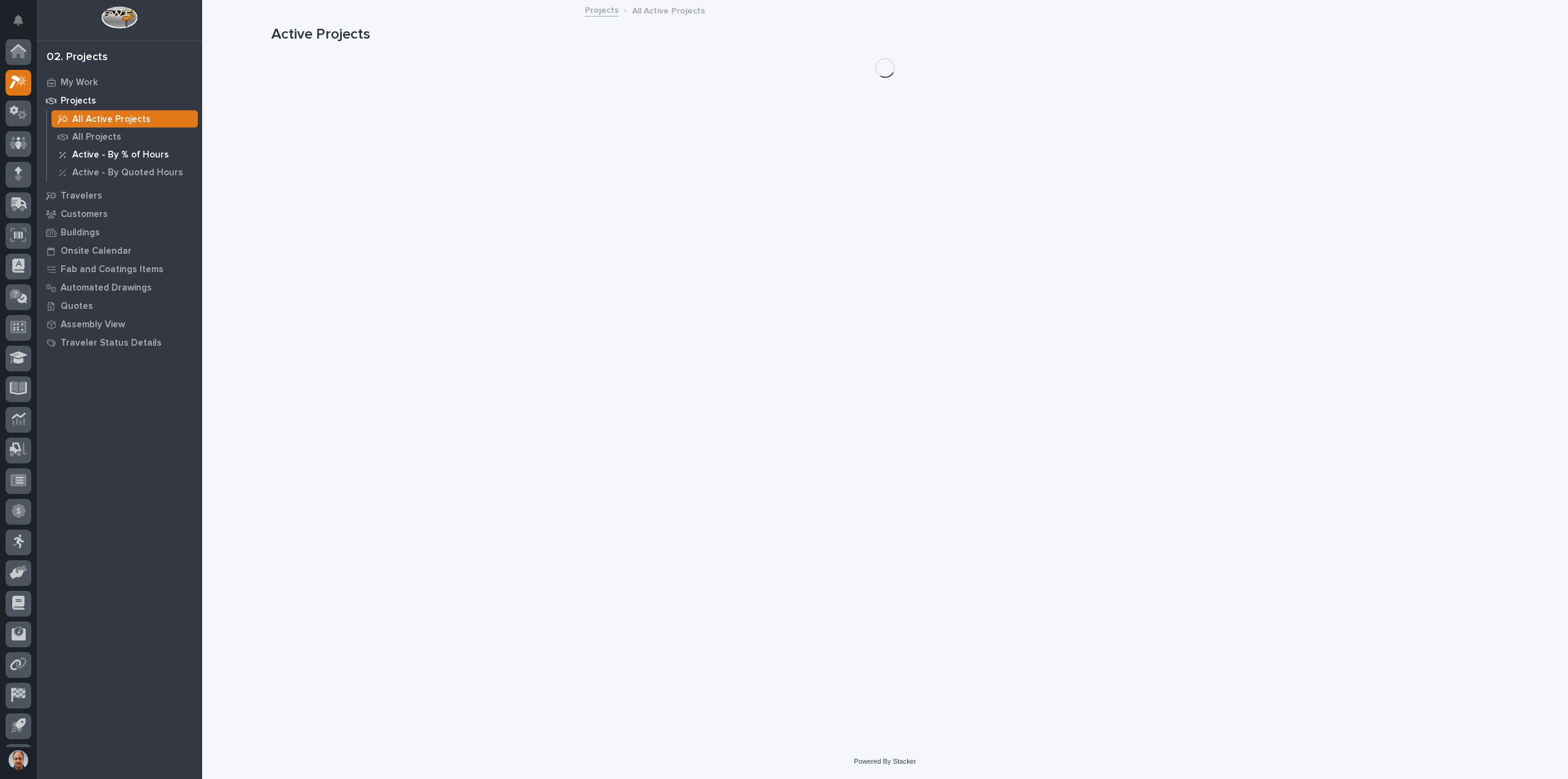
scroll to position [27, 0]
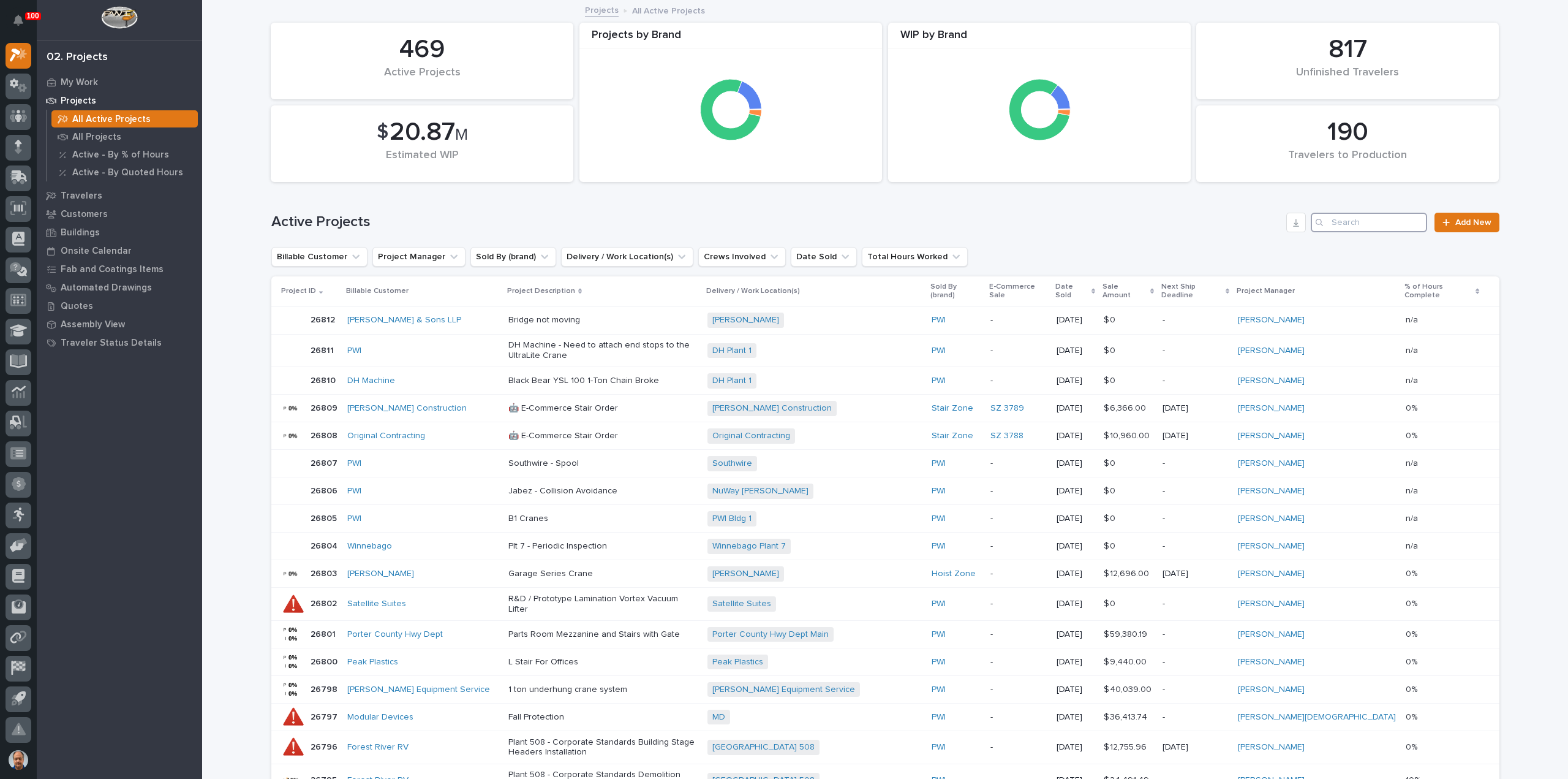
click at [1361, 221] on input "Search" at bounding box center [1369, 222] width 117 height 19
type input "26803"
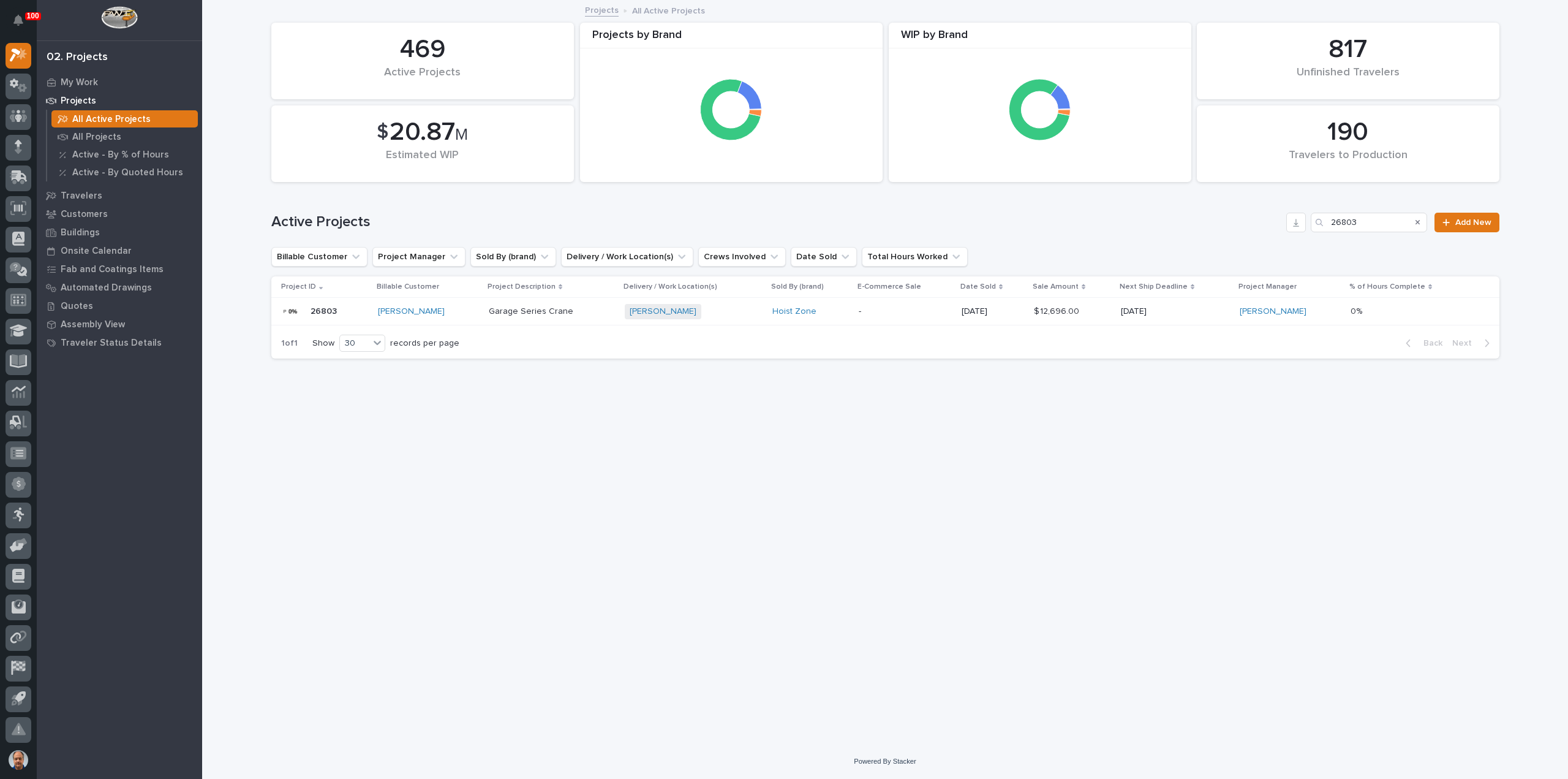
click at [449, 310] on div "Curtiss-Wright" at bounding box center [428, 312] width 101 height 10
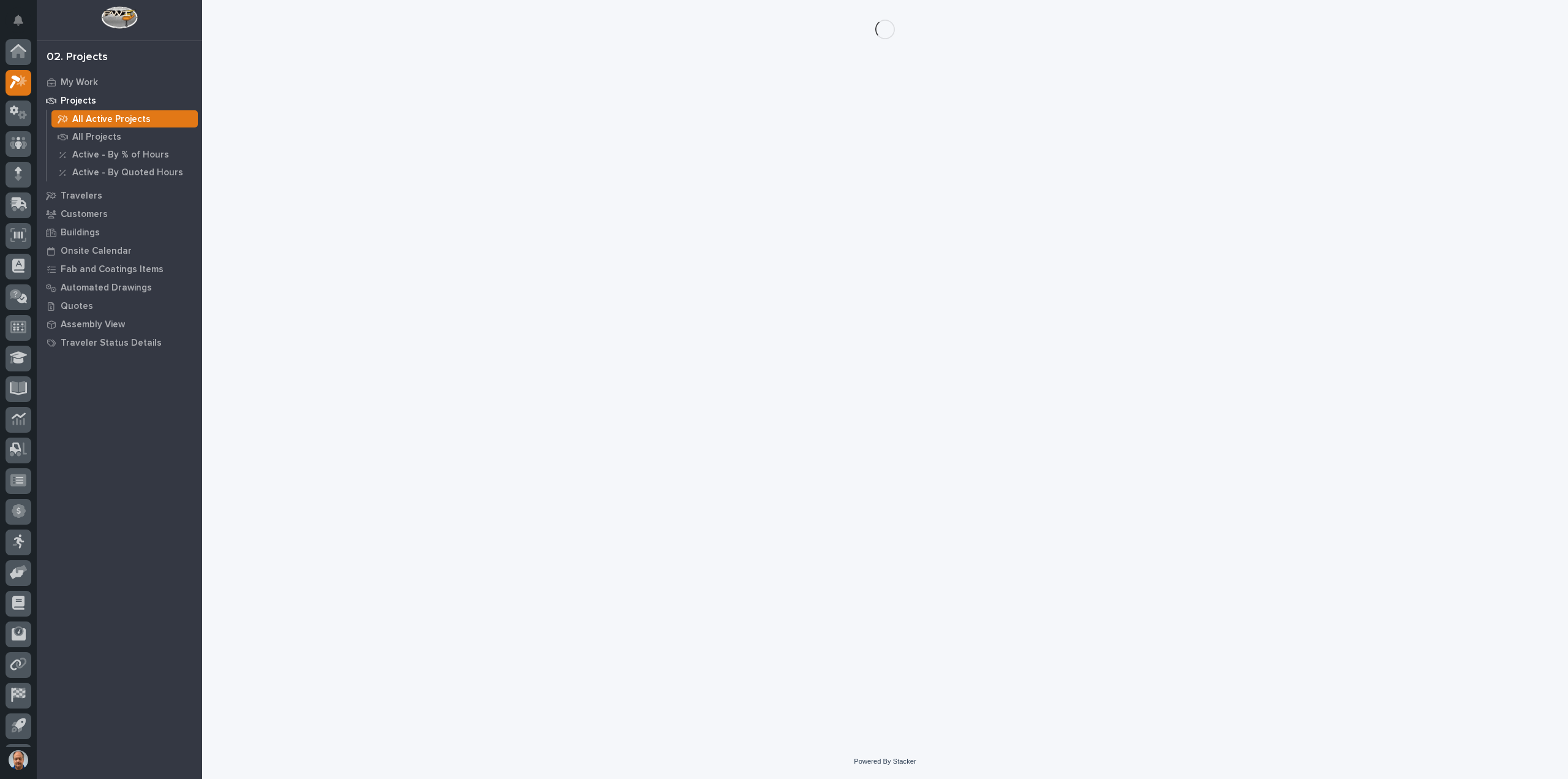
scroll to position [27, 0]
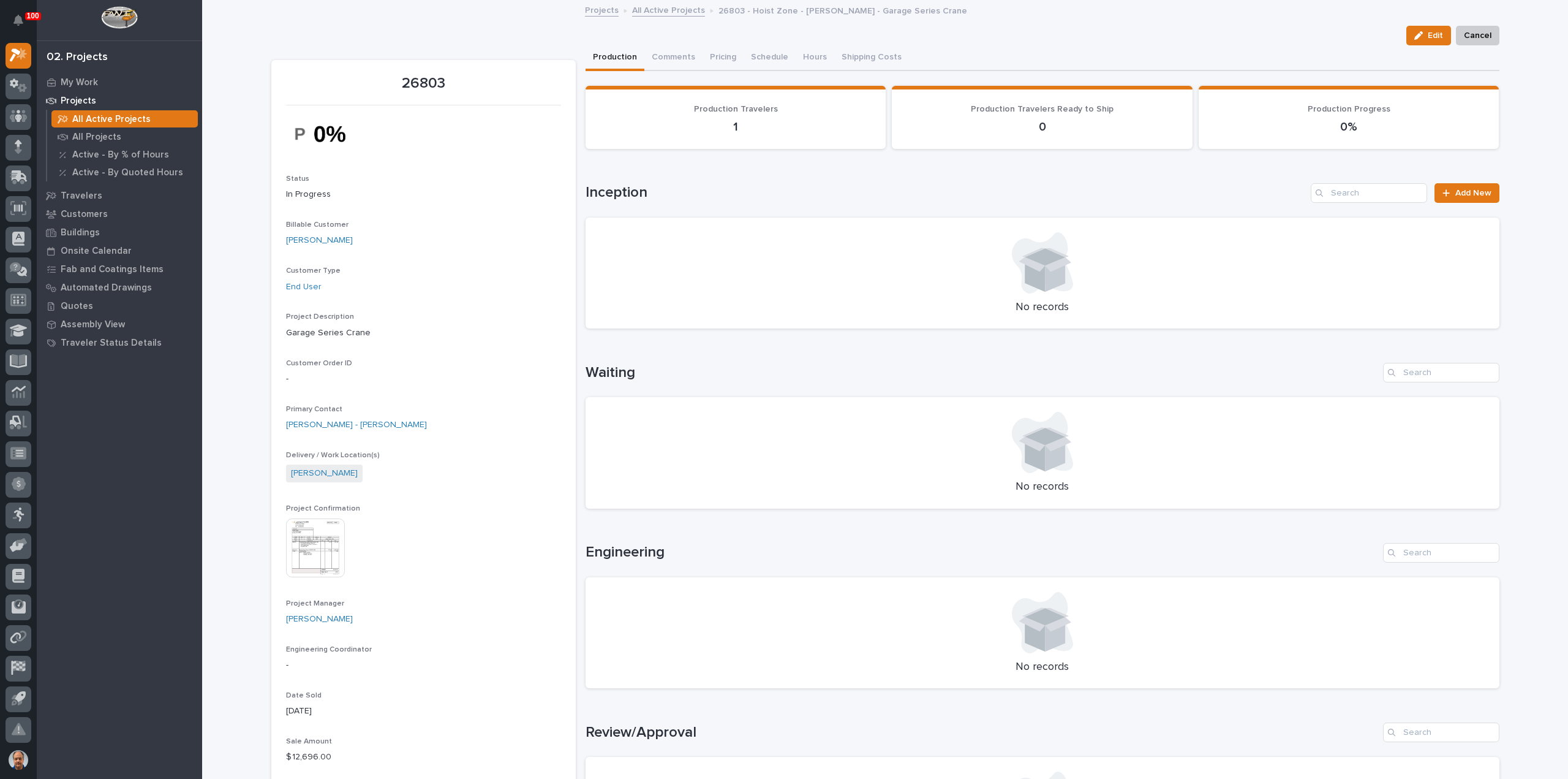
click at [313, 536] on img at bounding box center [316, 547] width 59 height 59
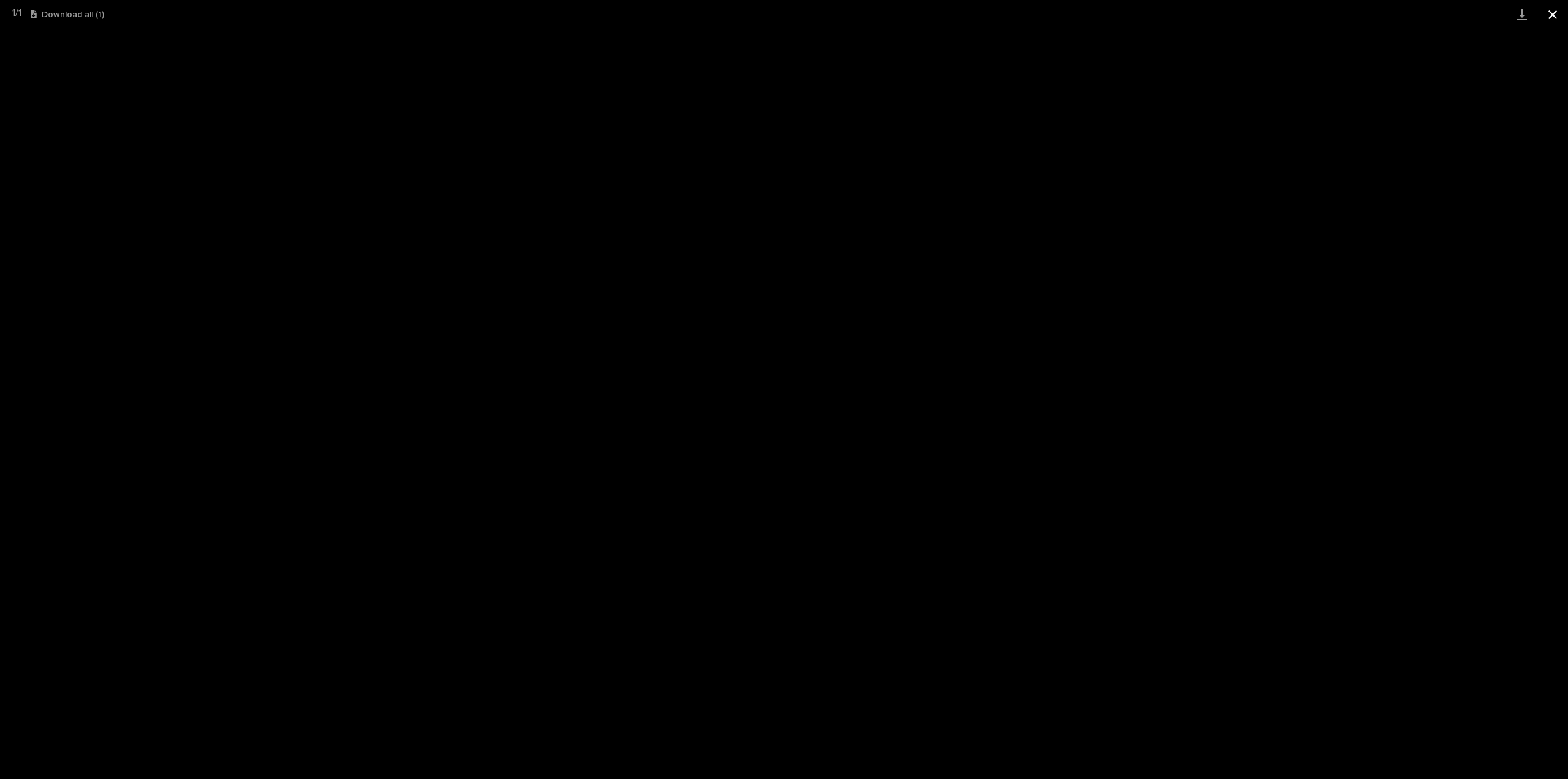
click at [1557, 14] on button "Close gallery" at bounding box center [1553, 14] width 30 height 29
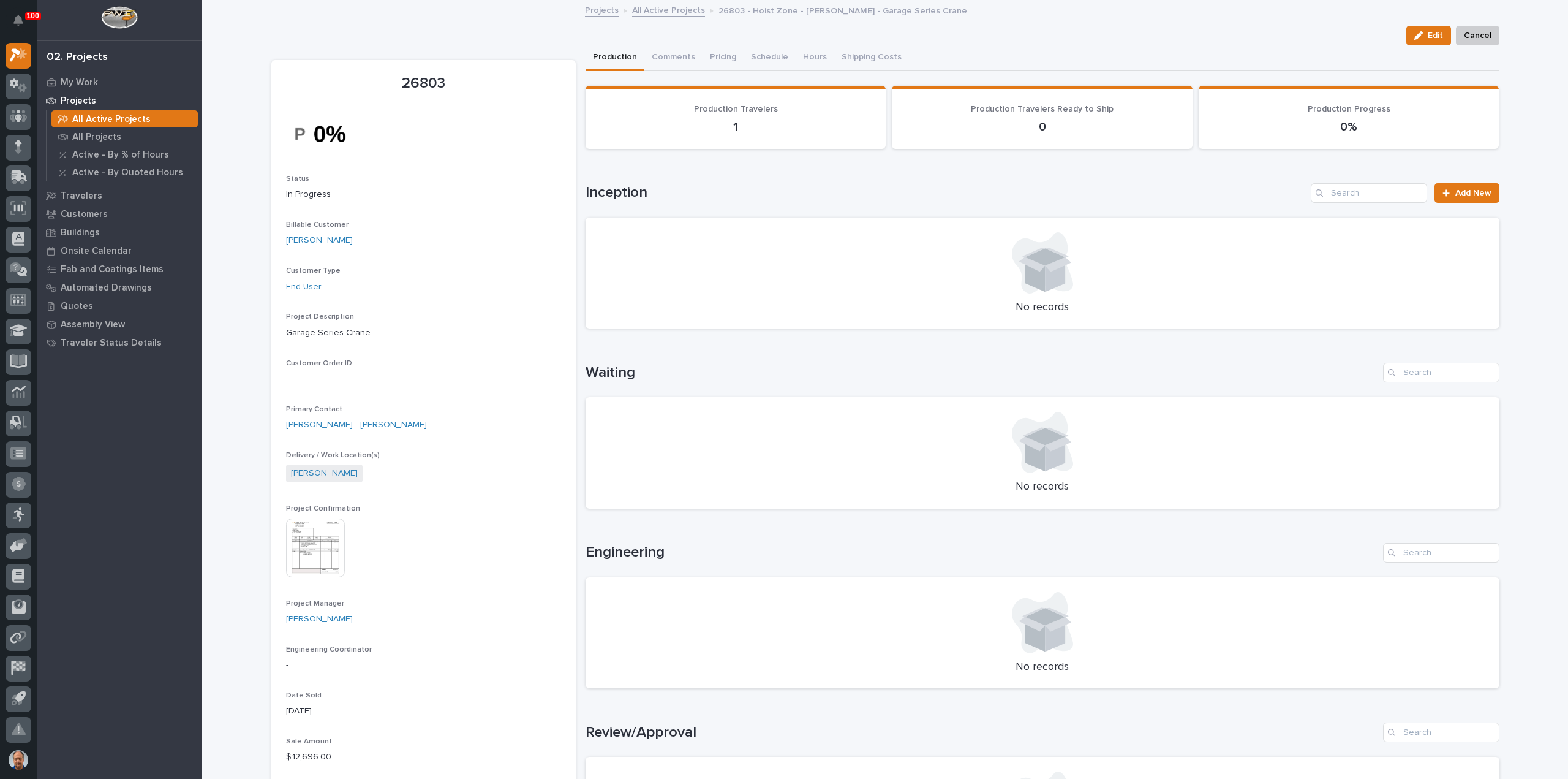
click at [318, 538] on img at bounding box center [316, 547] width 59 height 59
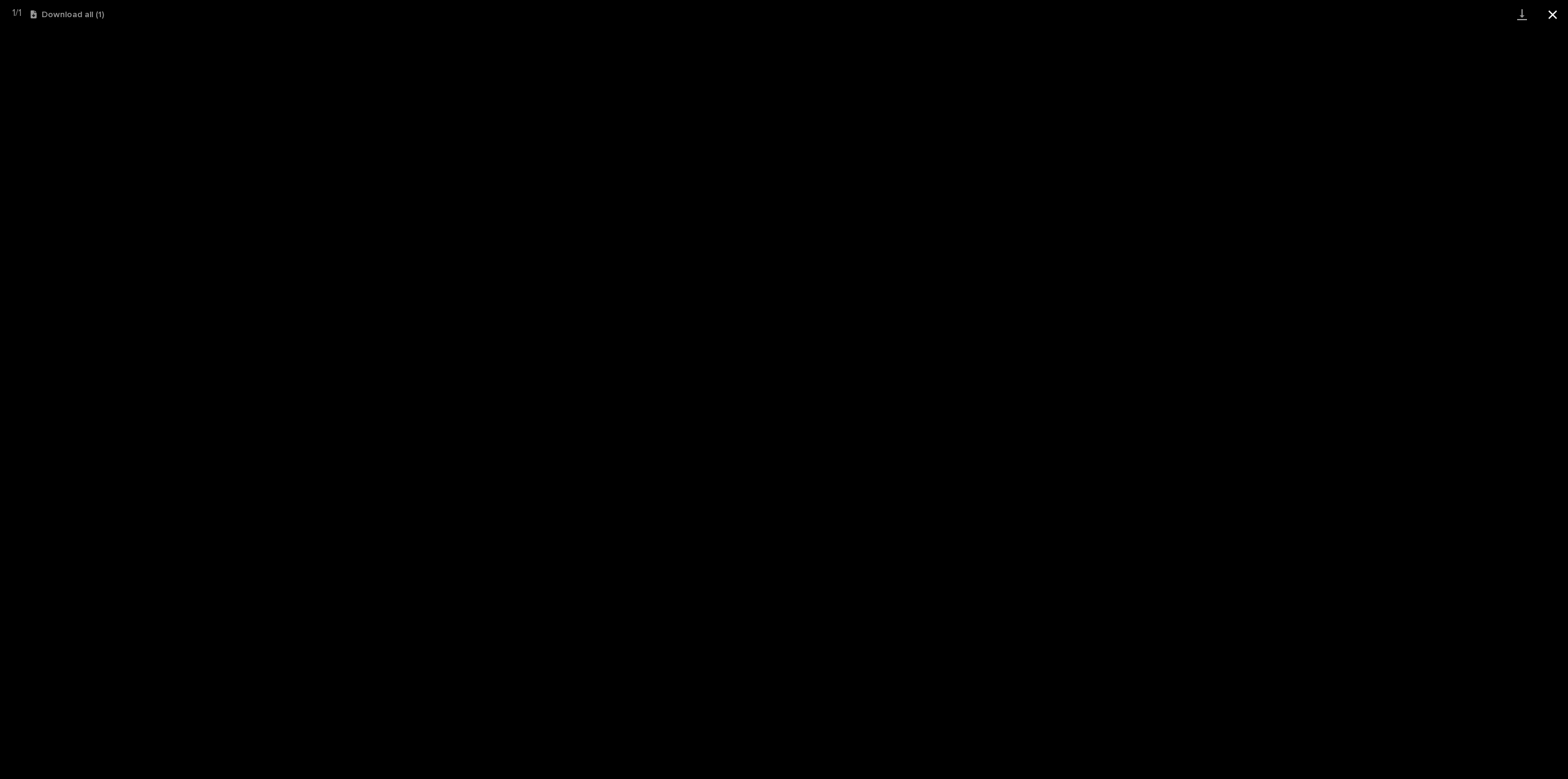
click at [1552, 14] on button "Close gallery" at bounding box center [1553, 14] width 30 height 29
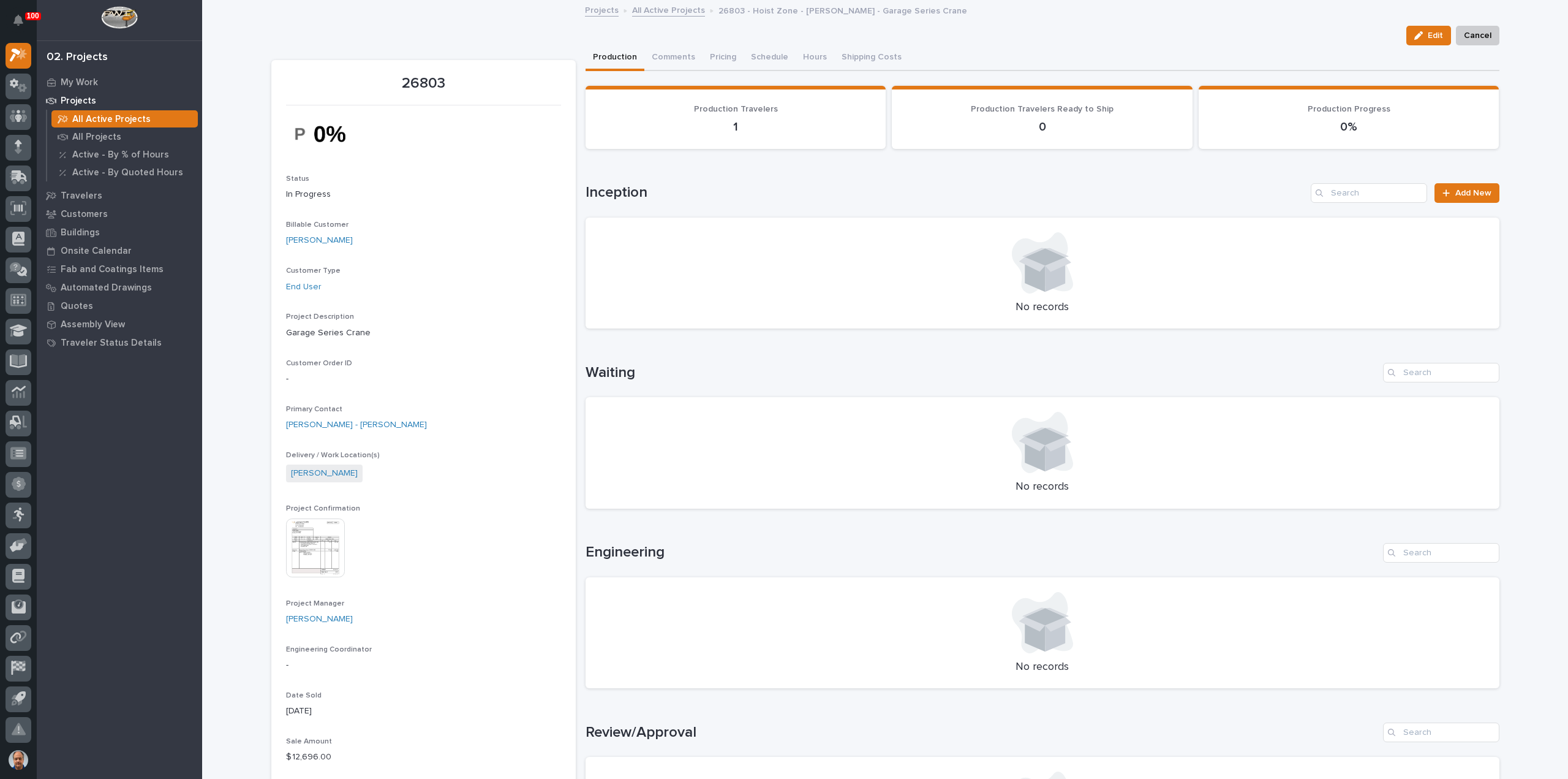
click at [314, 536] on img at bounding box center [316, 547] width 59 height 59
